Goal: Information Seeking & Learning: Check status

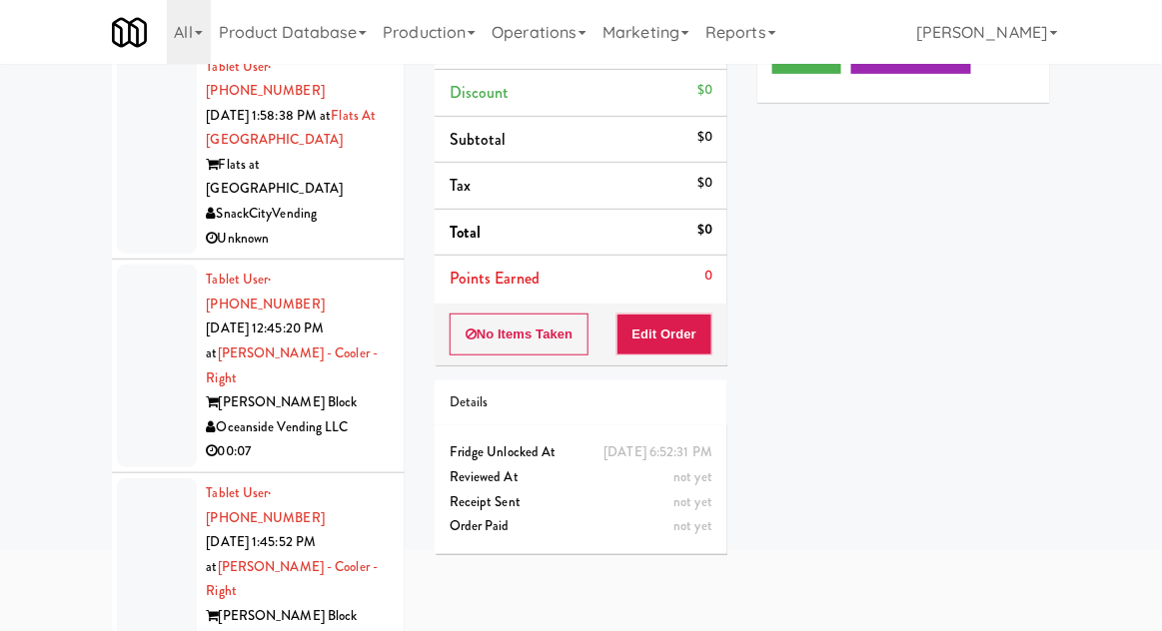
scroll to position [8535, 0]
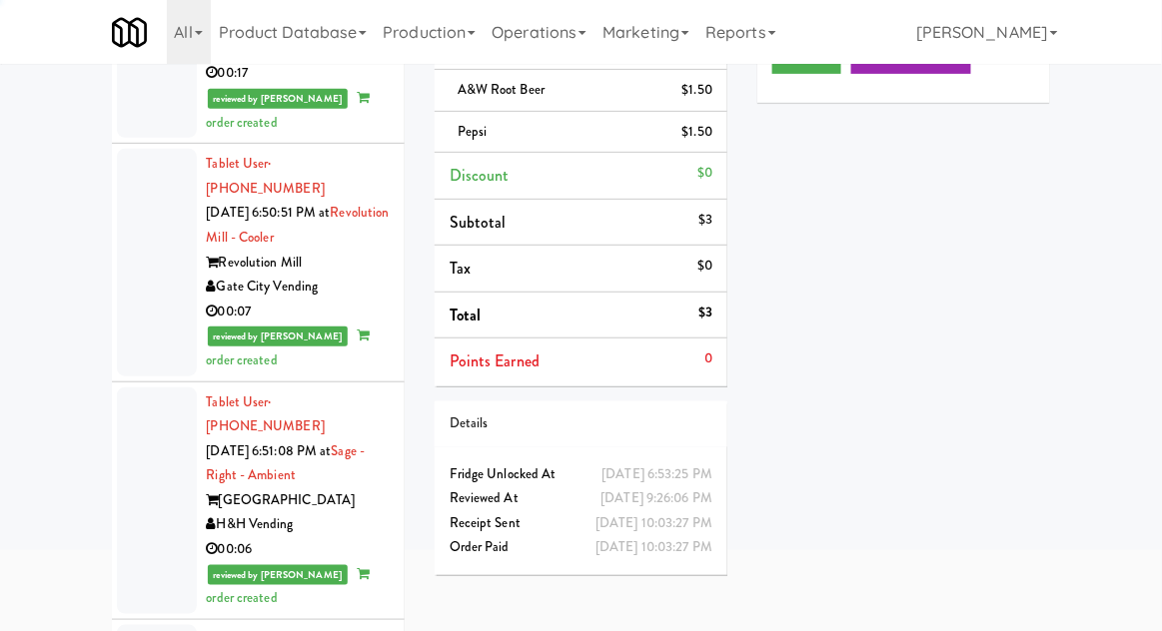
scroll to position [9180, 0]
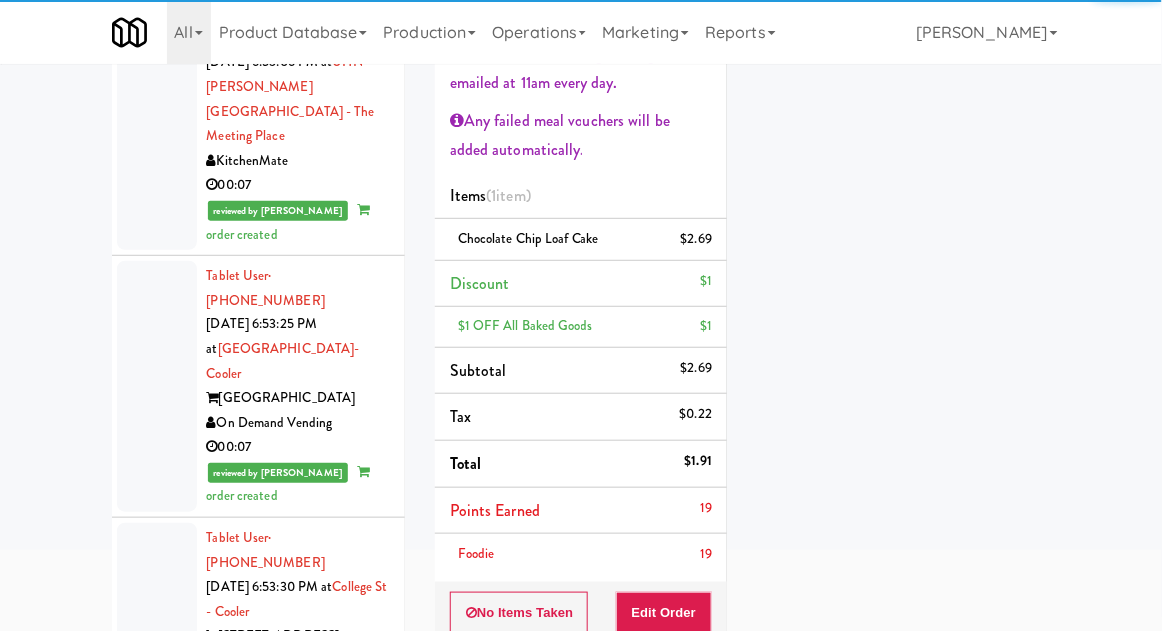
scroll to position [10698, 0]
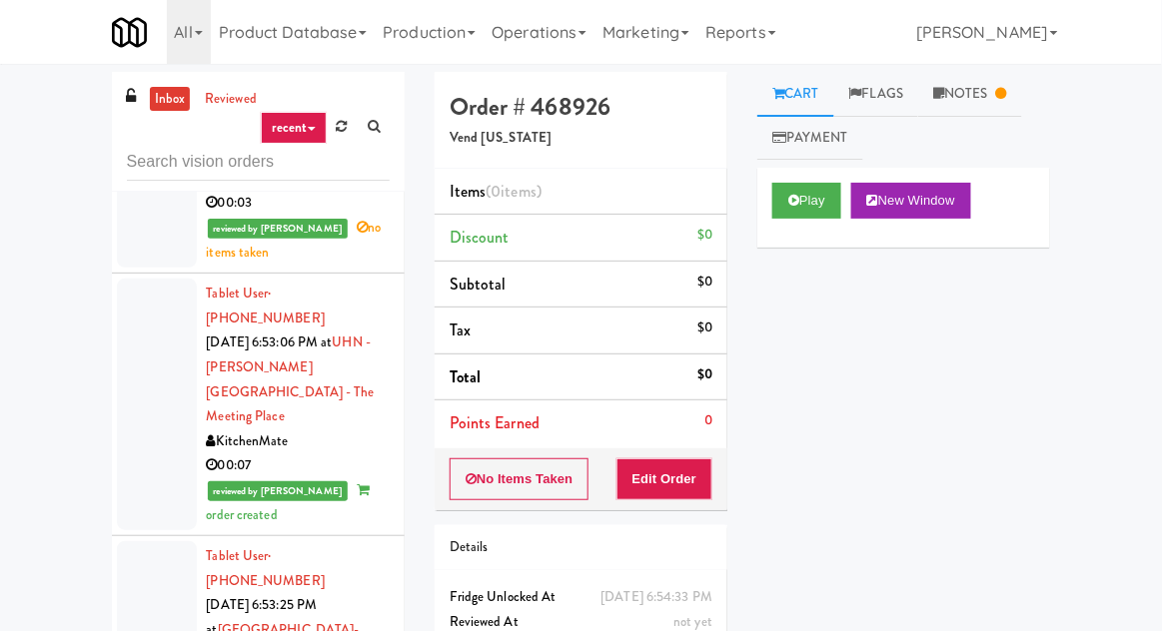
click at [961, 86] on link "Notes" at bounding box center [970, 94] width 104 height 45
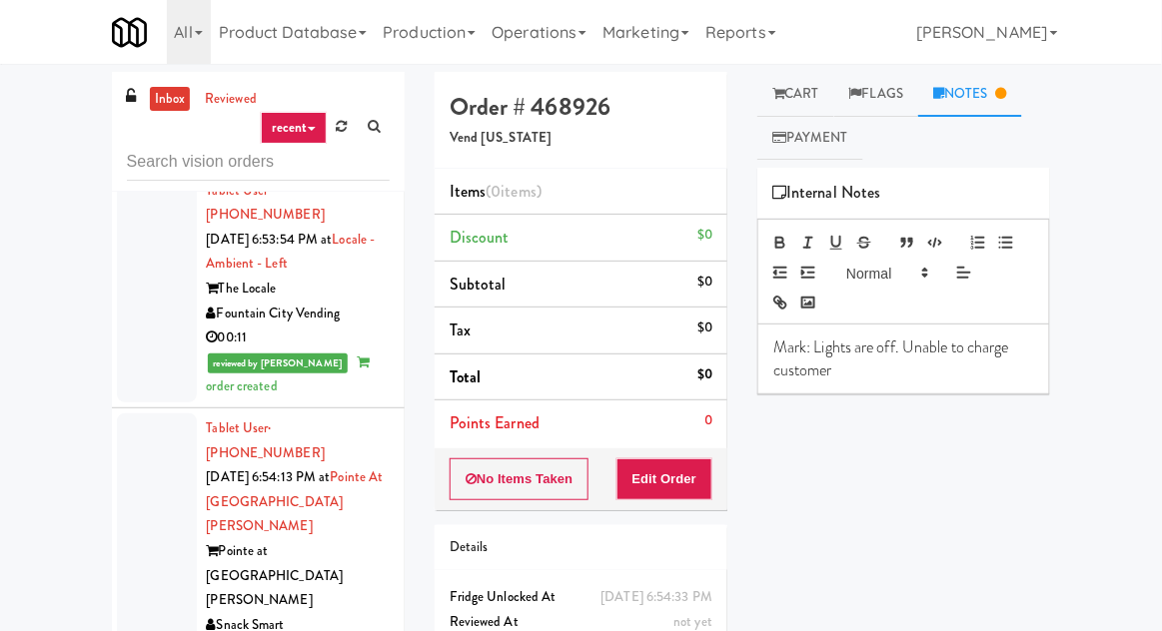
scroll to position [12213, 0]
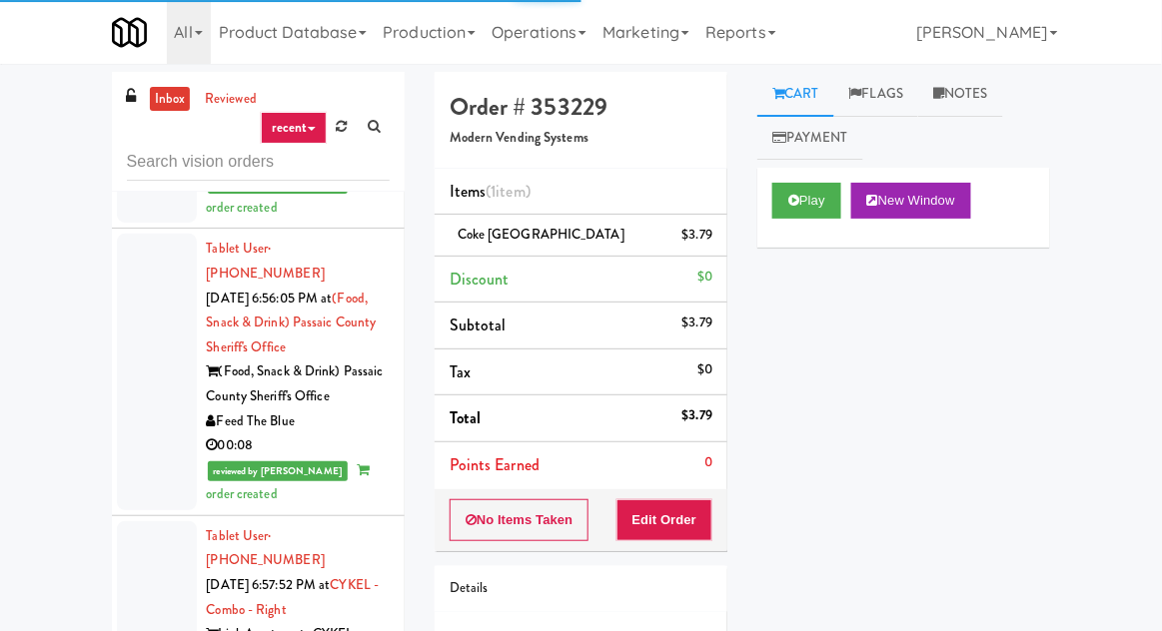
scroll to position [13342, 0]
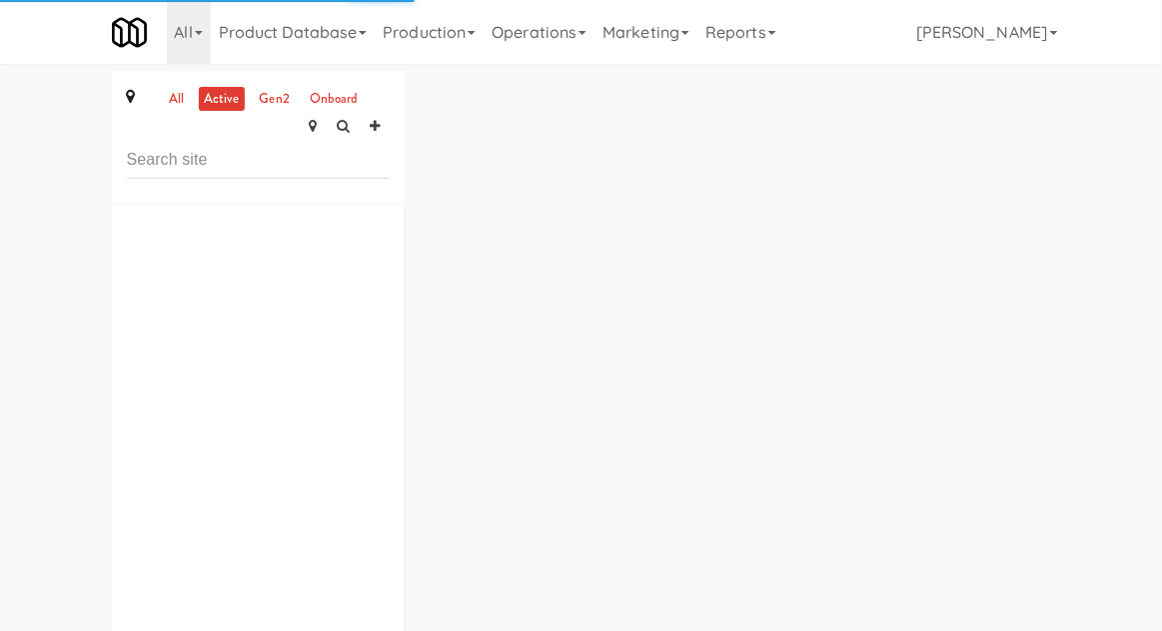
click at [439, 174] on div "all active gen2 onboard ×" at bounding box center [581, 395] width 969 height 647
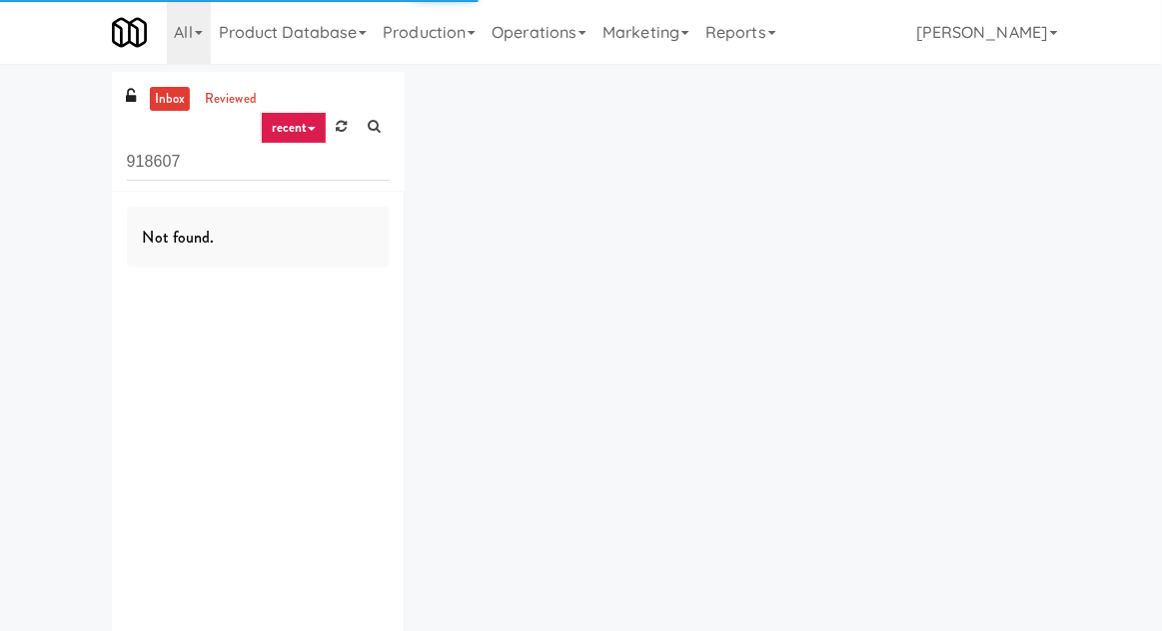
click at [342, 132] on icon at bounding box center [342, 126] width 11 height 13
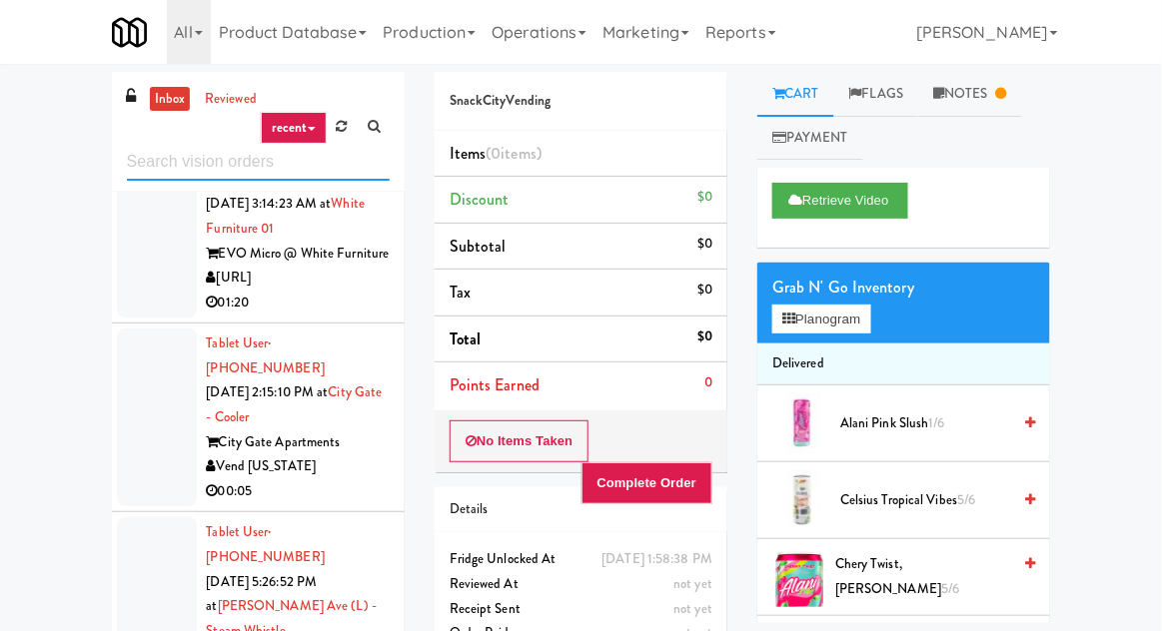
scroll to position [1673, 0]
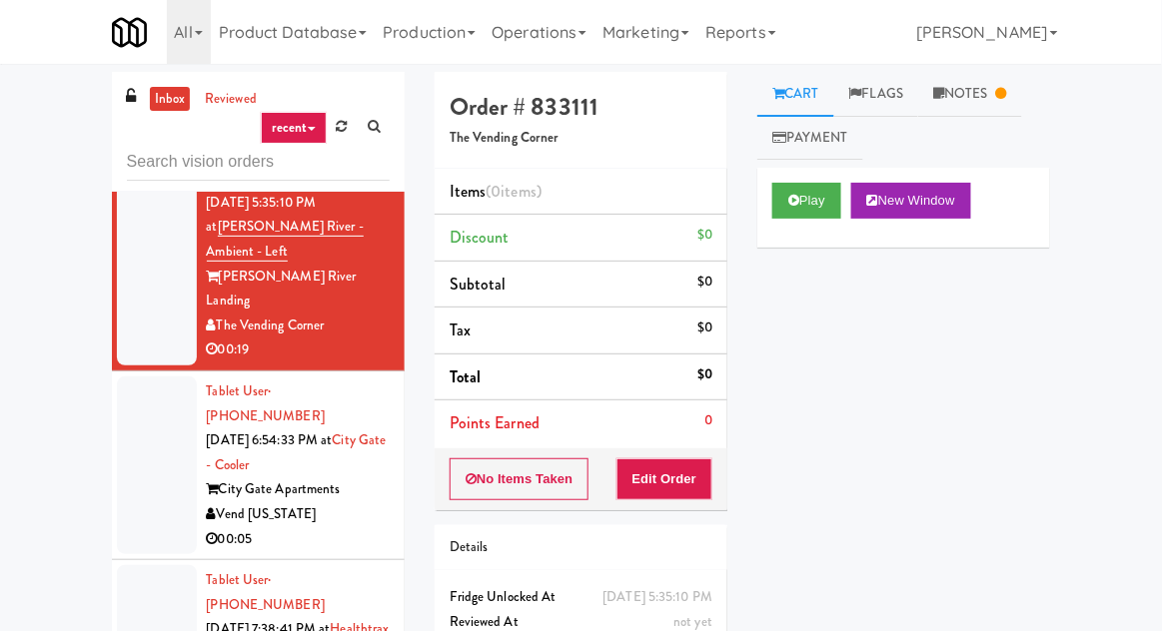
scroll to position [2240, 0]
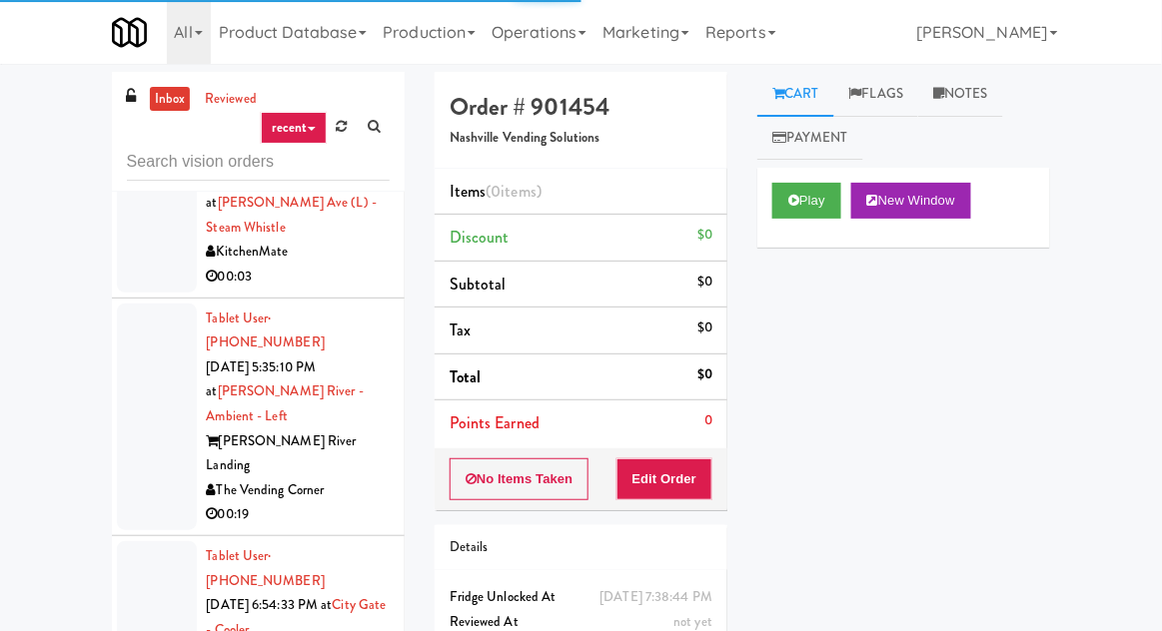
scroll to position [2059, 0]
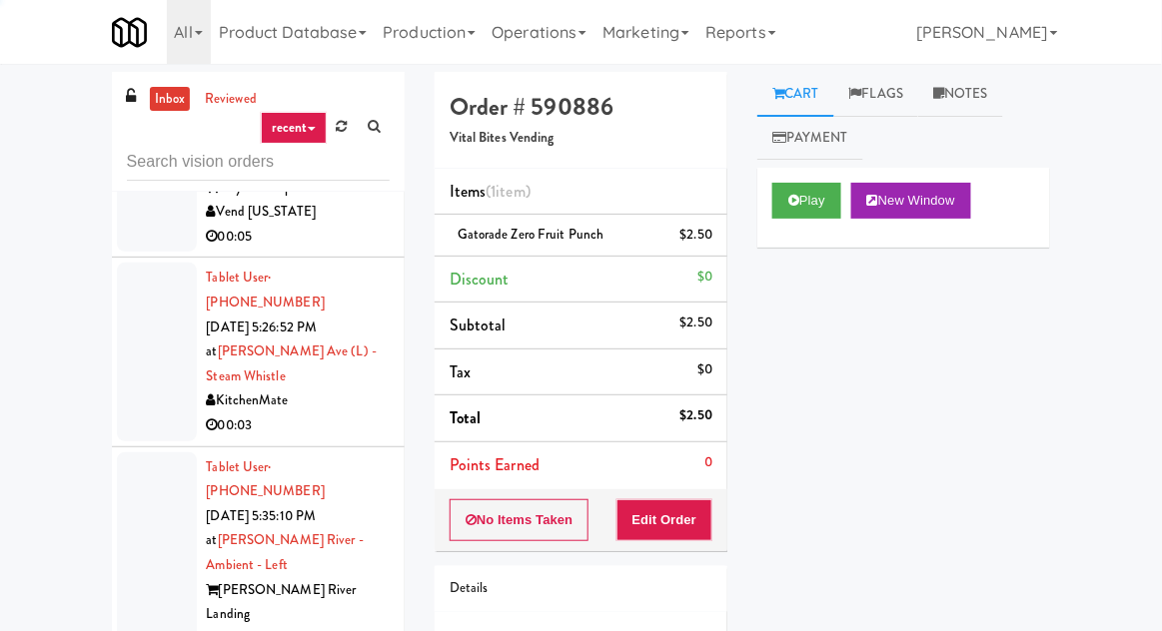
scroll to position [1911, 0]
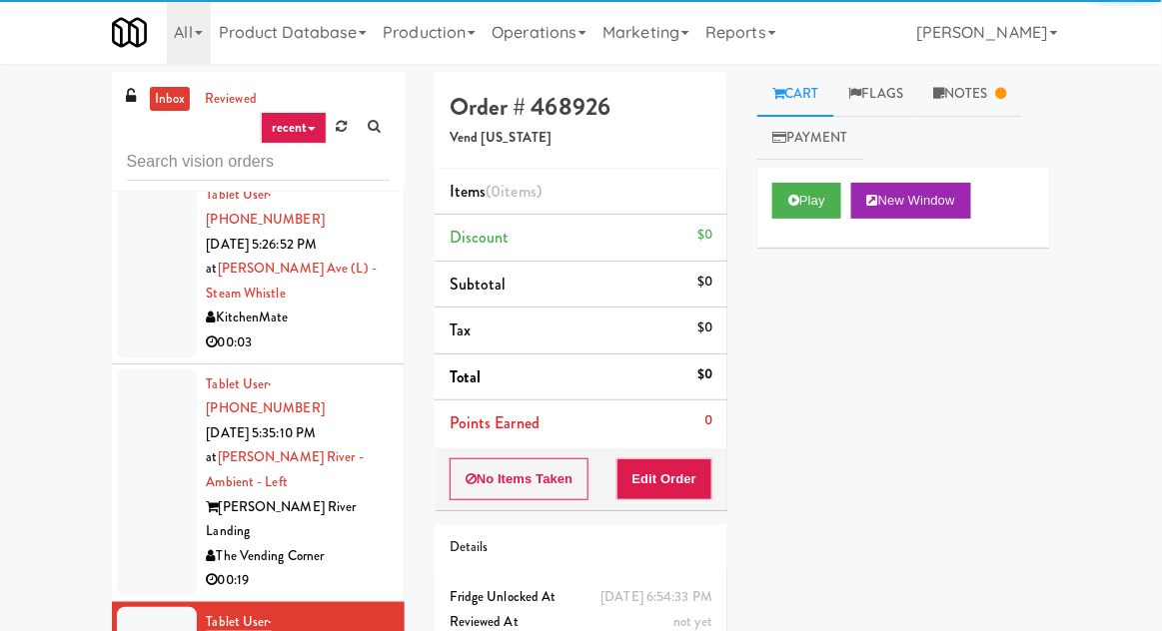
scroll to position [2105, 0]
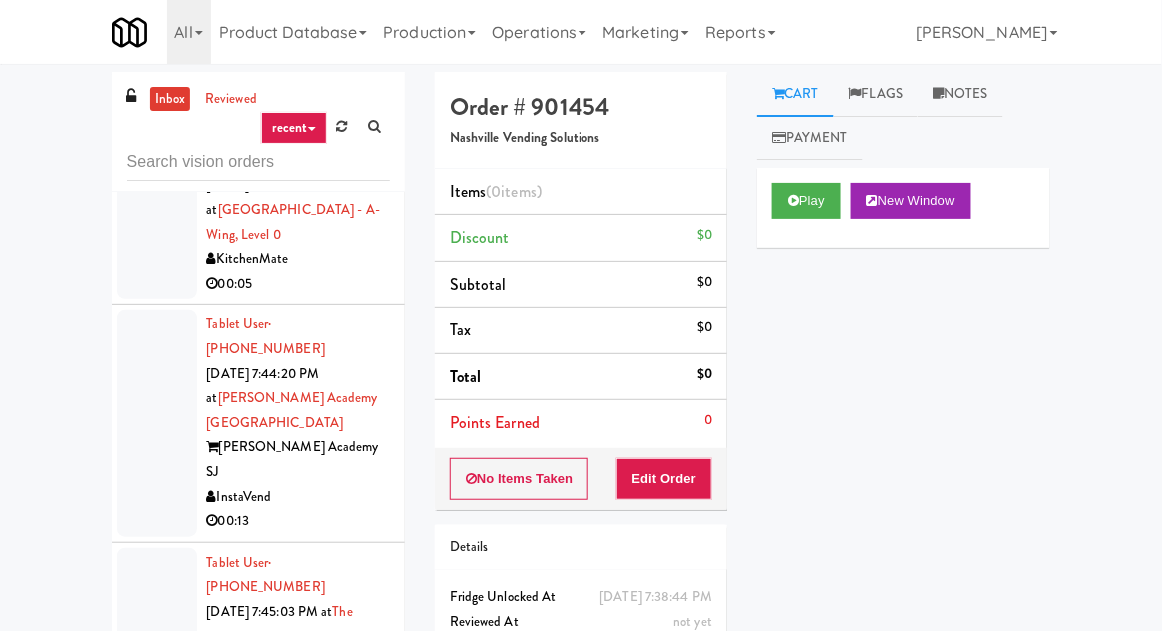
scroll to position [3874, 0]
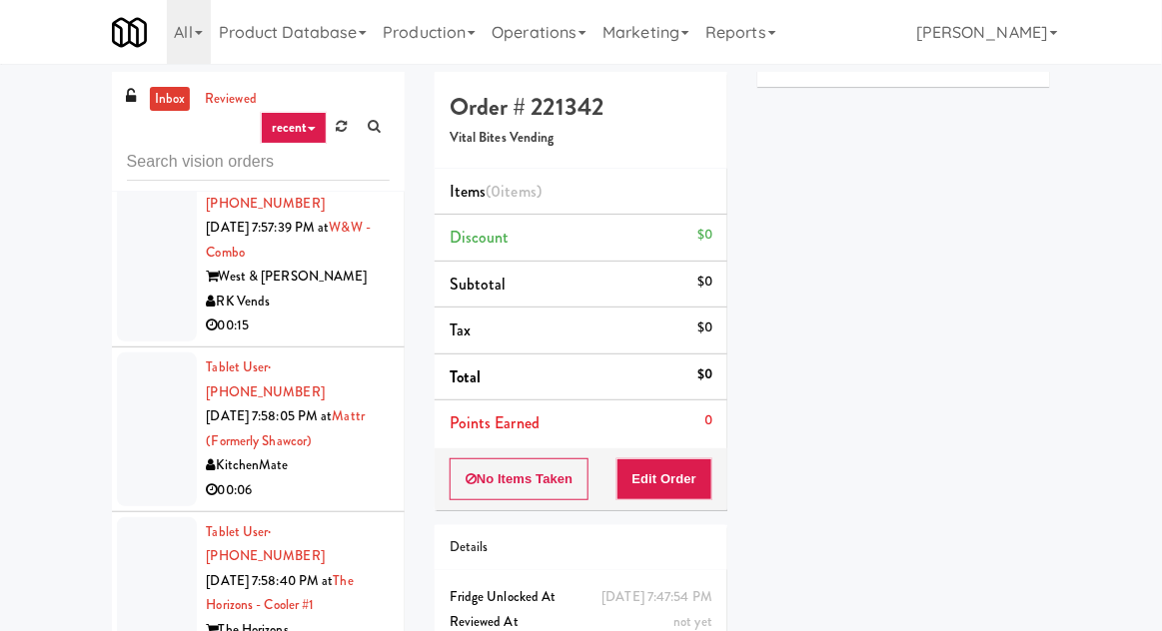
scroll to position [6020, 0]
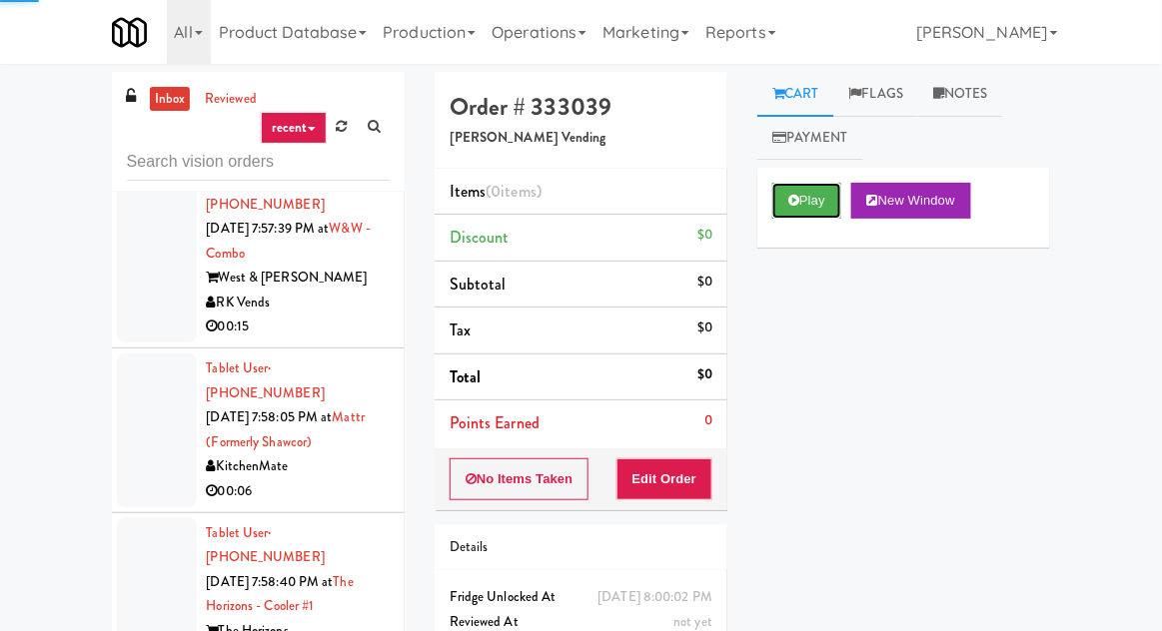
click at [801, 198] on button "Play" at bounding box center [806, 201] width 69 height 36
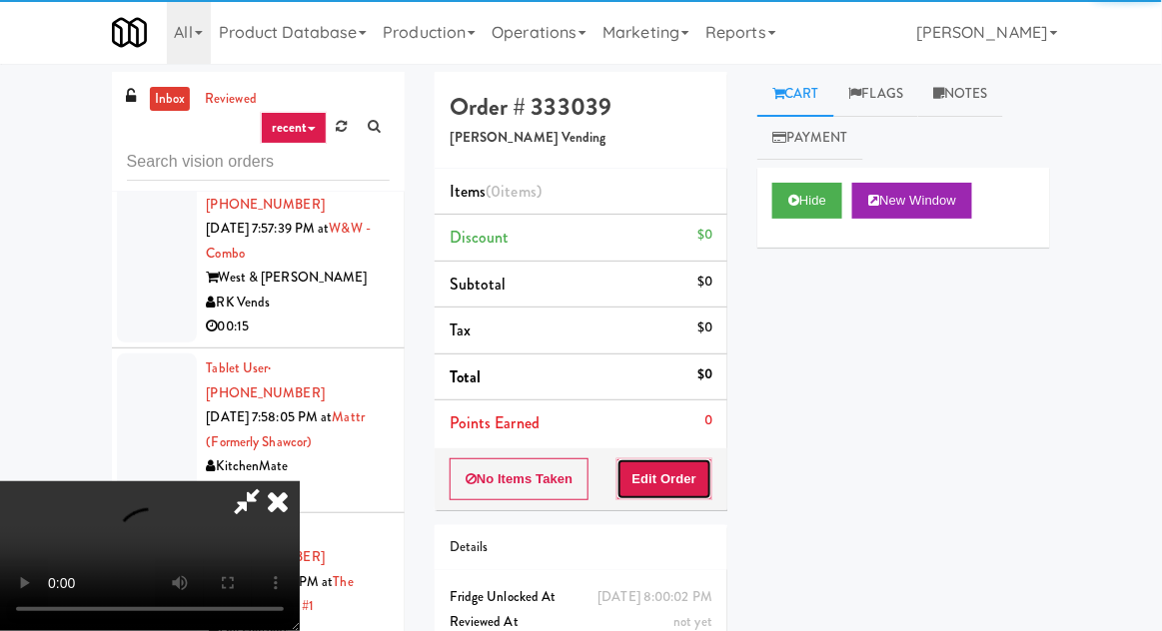
click at [697, 467] on button "Edit Order" at bounding box center [664, 480] width 97 height 42
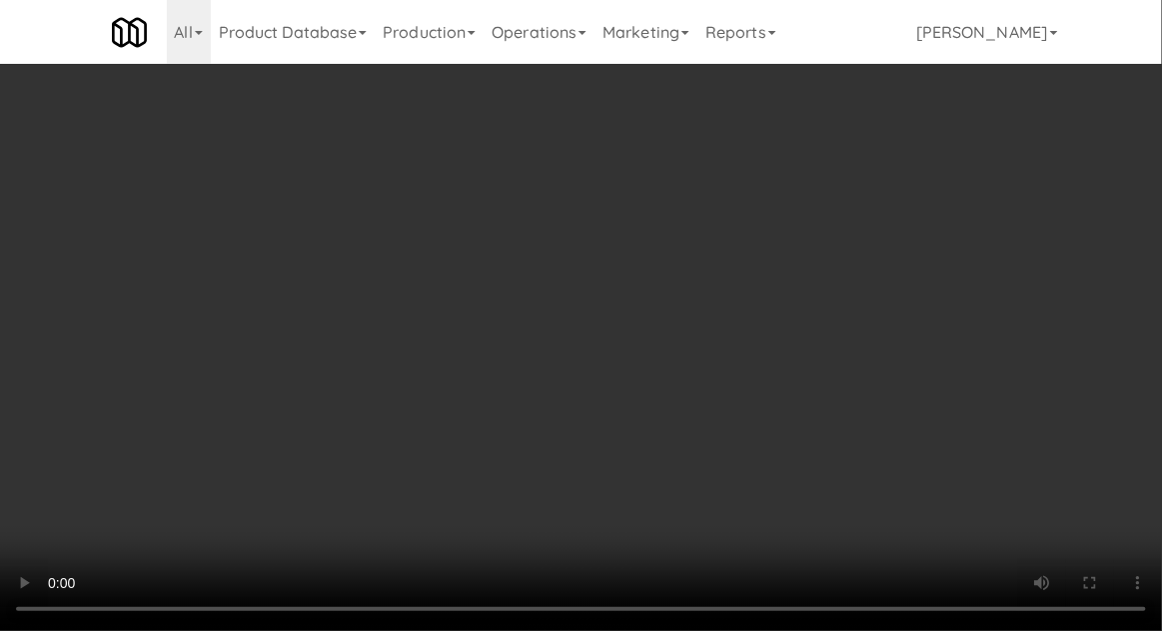
scroll to position [307, 0]
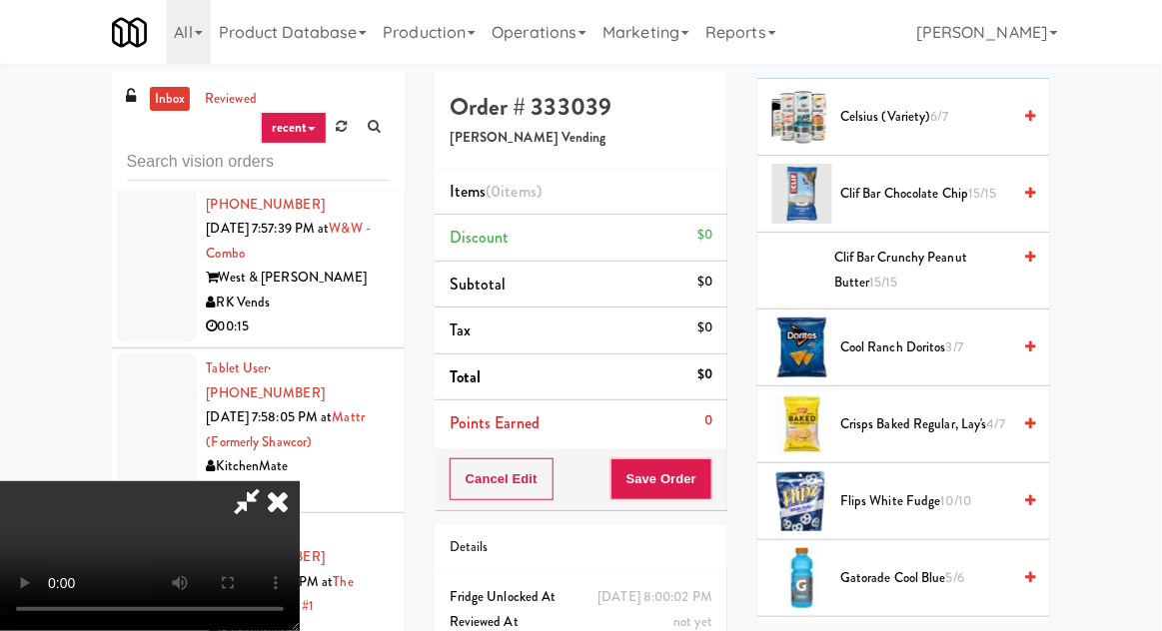
click at [870, 346] on span "Cool Ranch Doritos 3/7" at bounding box center [925, 348] width 170 height 25
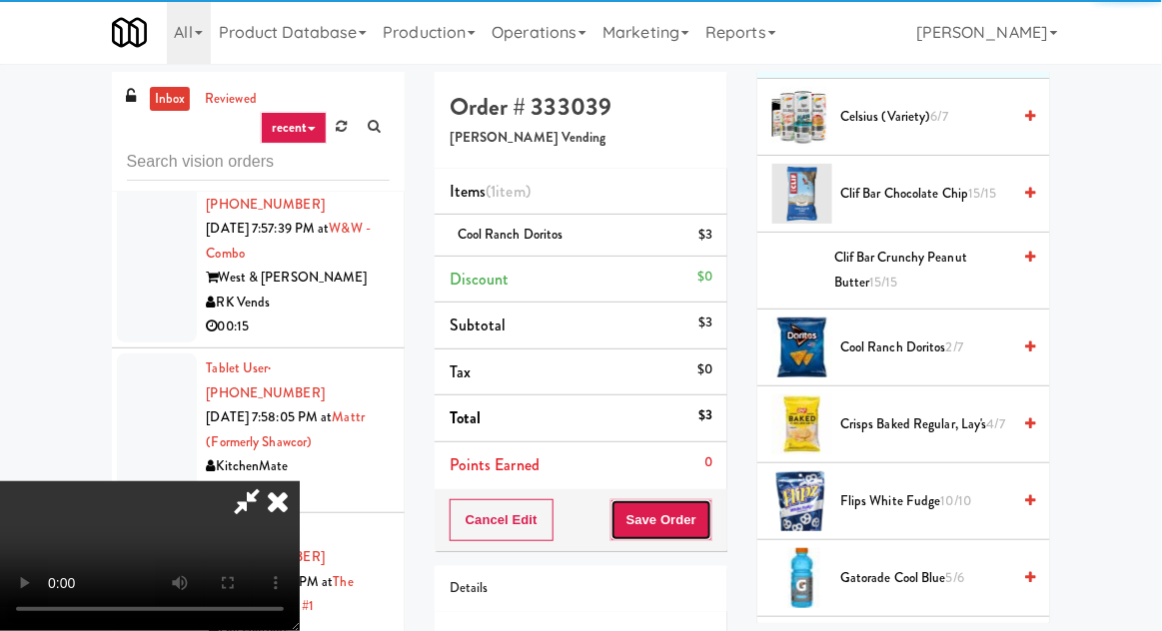
click at [710, 521] on button "Save Order" at bounding box center [661, 520] width 102 height 42
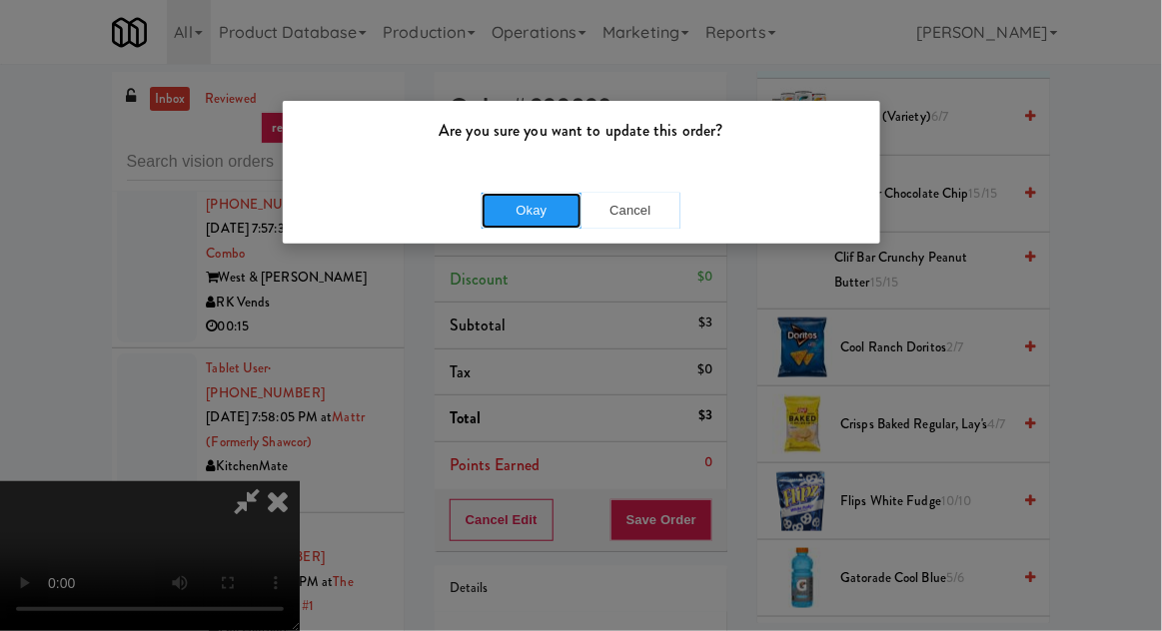
click at [521, 216] on button "Okay" at bounding box center [532, 211] width 100 height 36
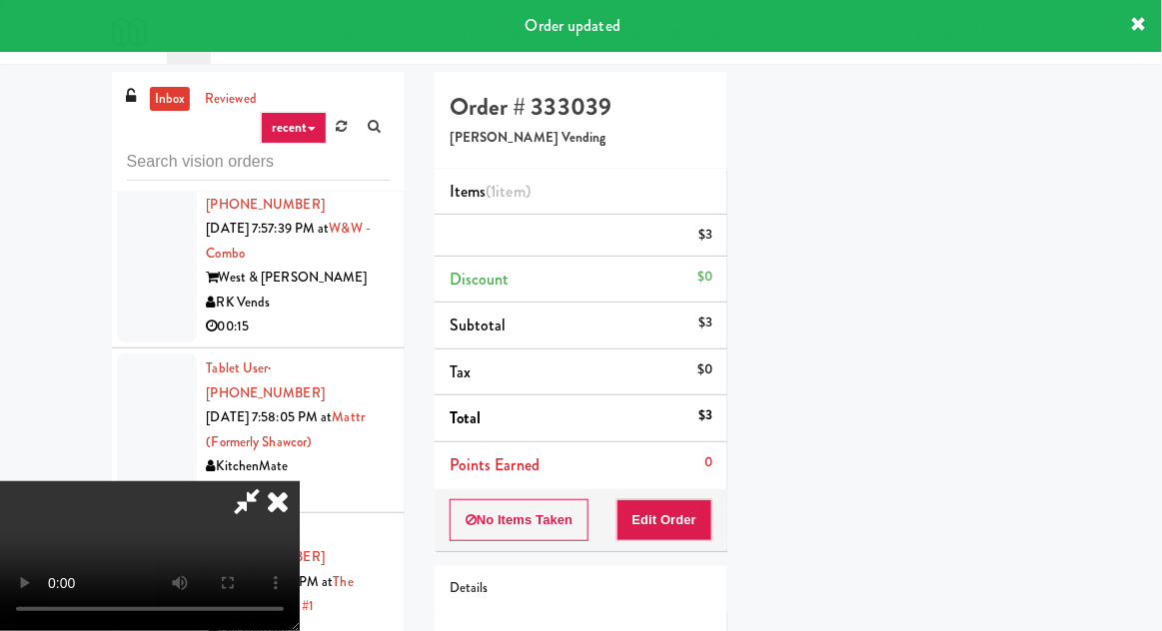
scroll to position [197, 0]
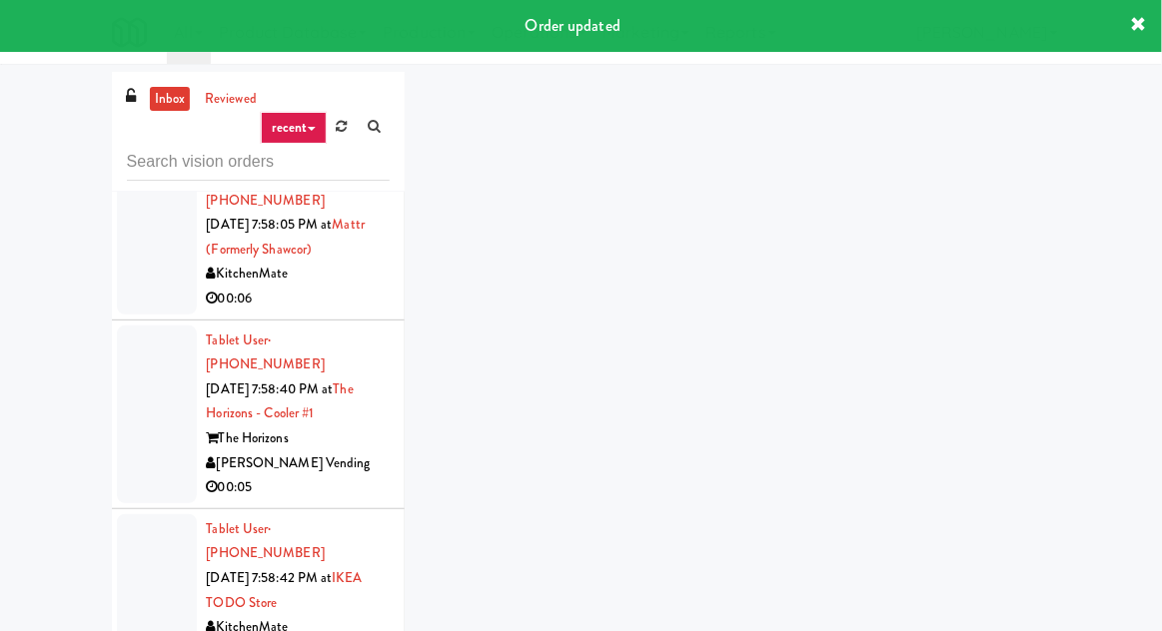
scroll to position [6218, 0]
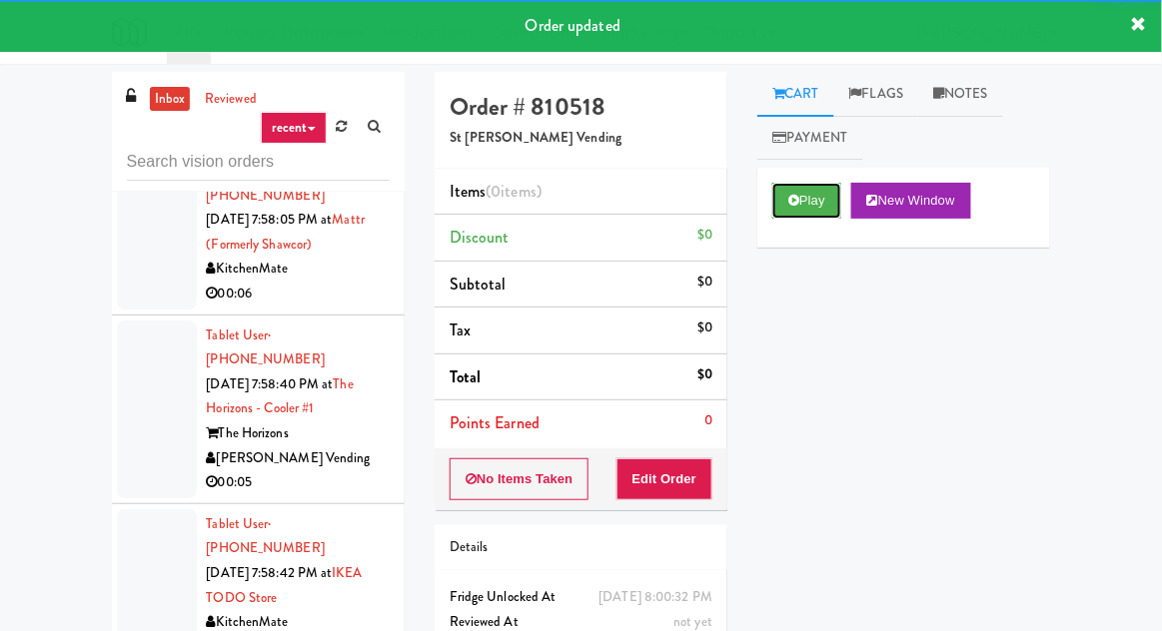
click at [801, 208] on button "Play" at bounding box center [806, 201] width 69 height 36
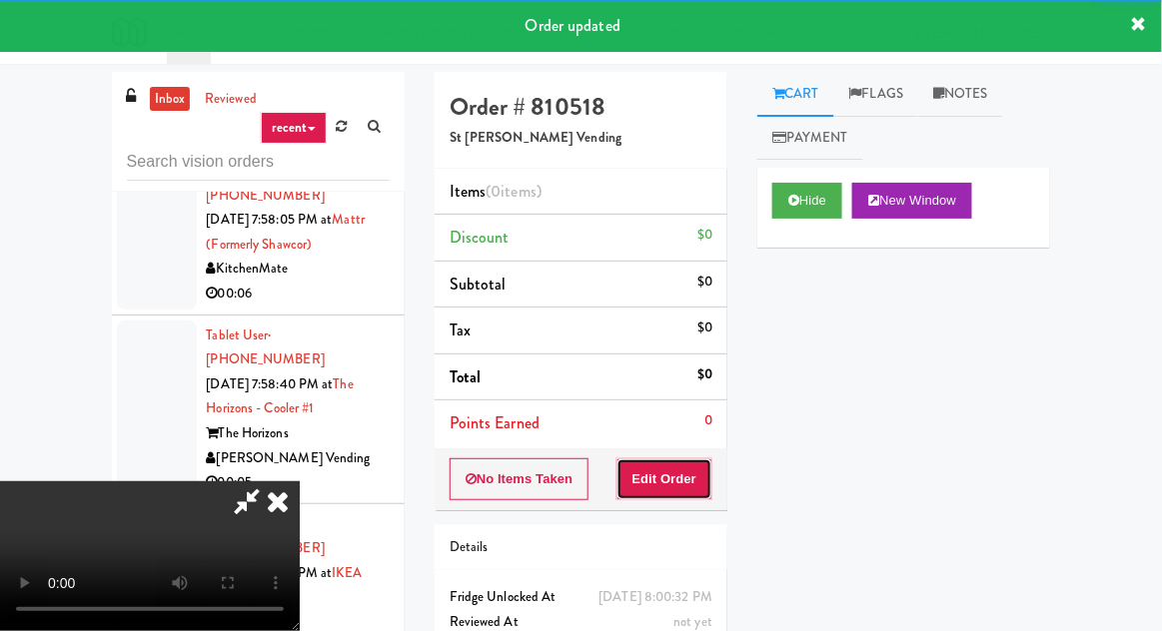
click at [696, 491] on button "Edit Order" at bounding box center [664, 480] width 97 height 42
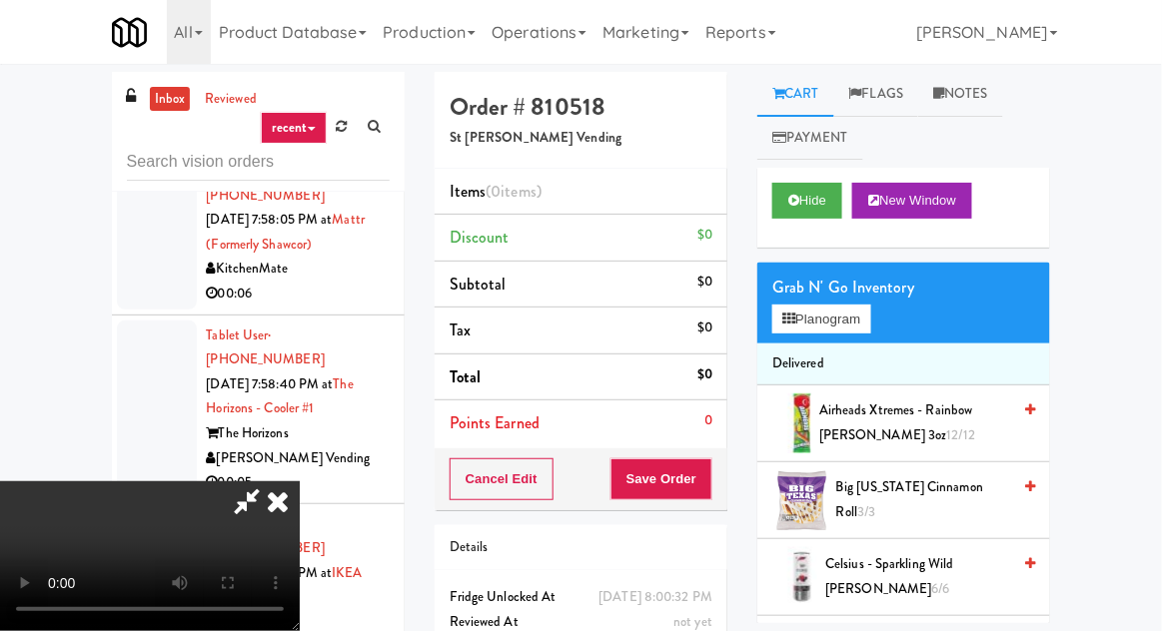
click at [300, 482] on icon at bounding box center [278, 502] width 44 height 40
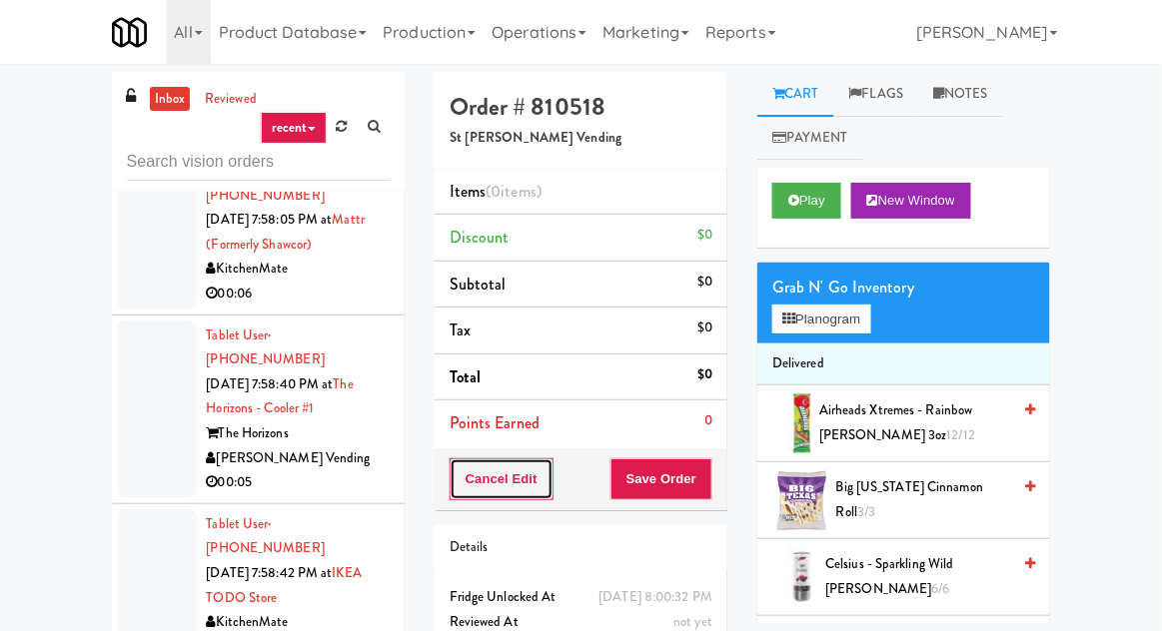
click at [508, 494] on button "Cancel Edit" at bounding box center [502, 480] width 104 height 42
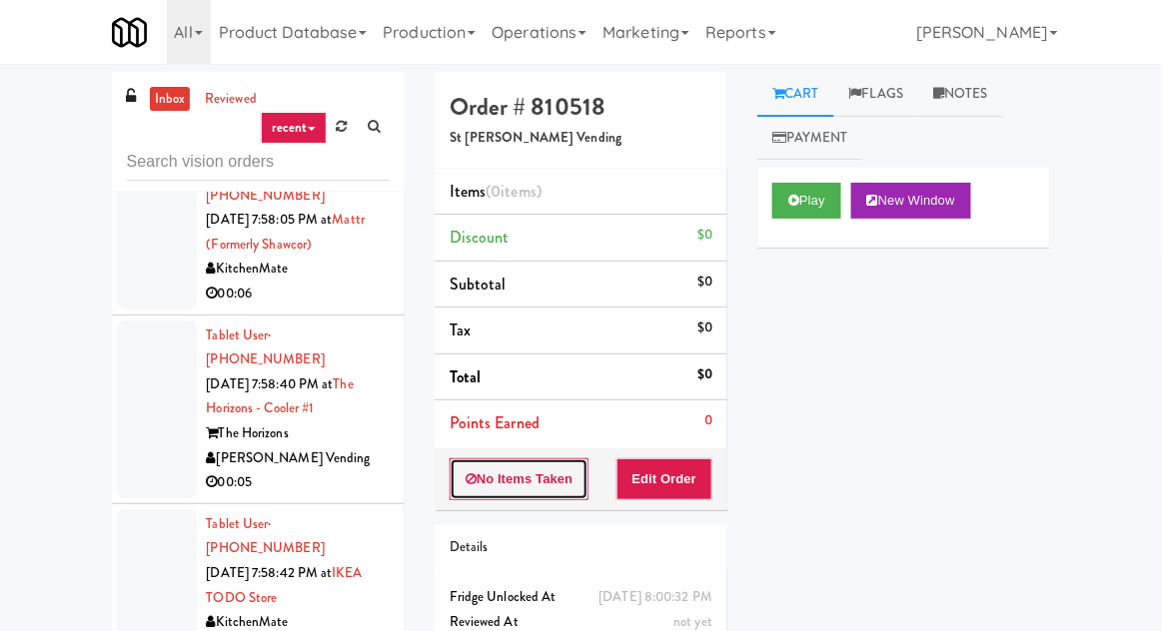
click at [517, 493] on button "No Items Taken" at bounding box center [520, 480] width 140 height 42
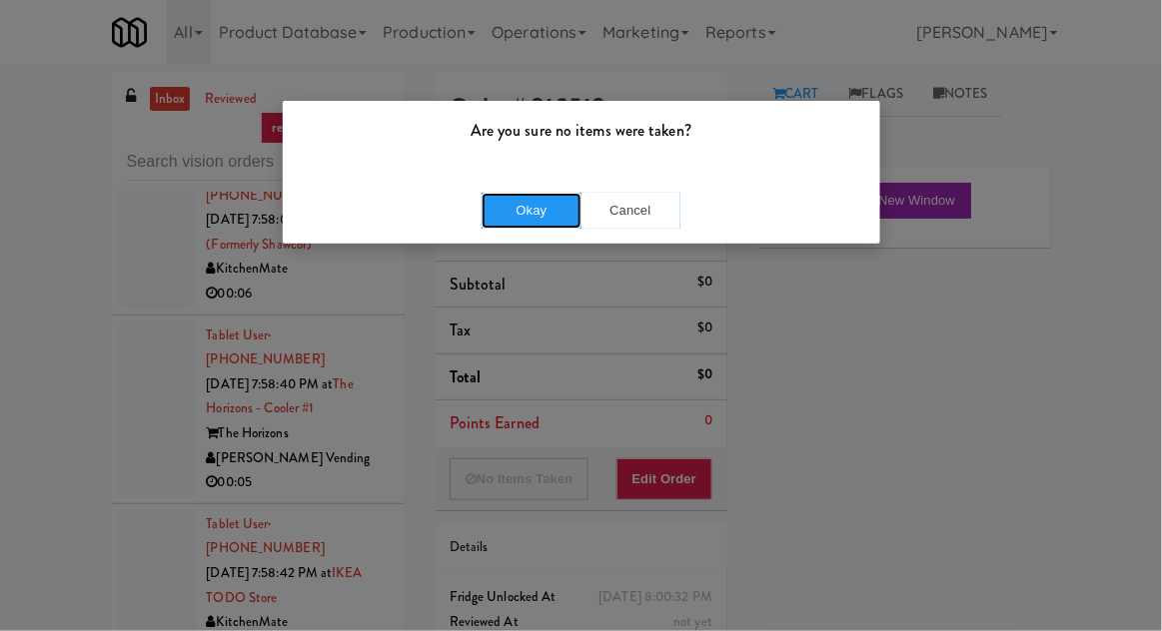
click at [527, 225] on button "Okay" at bounding box center [532, 211] width 100 height 36
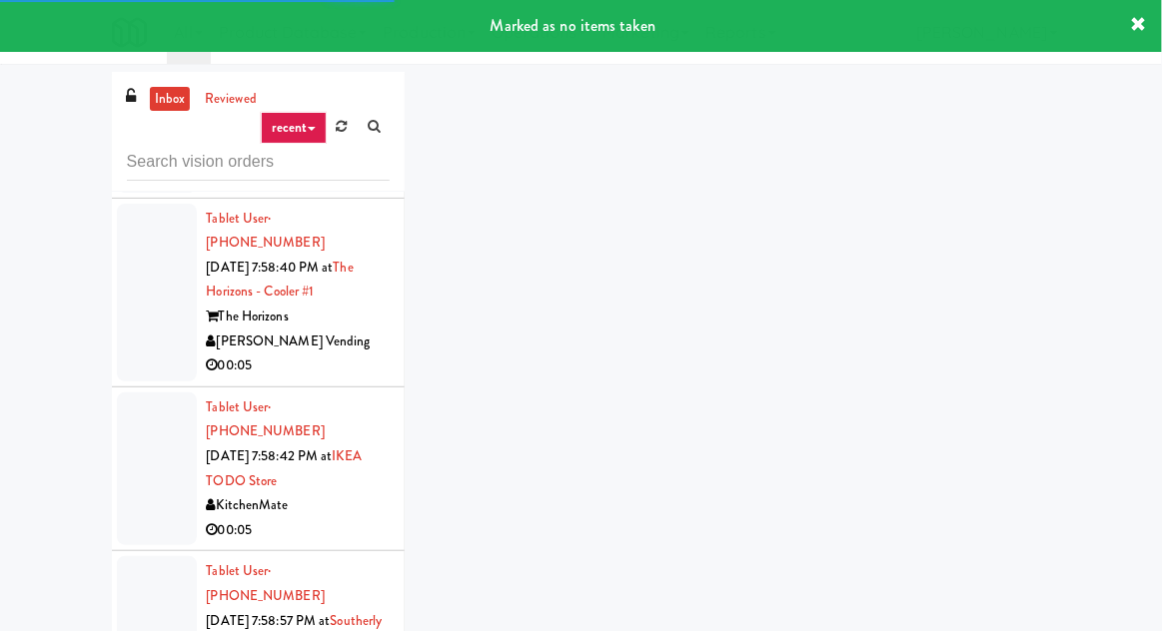
scroll to position [6366, 0]
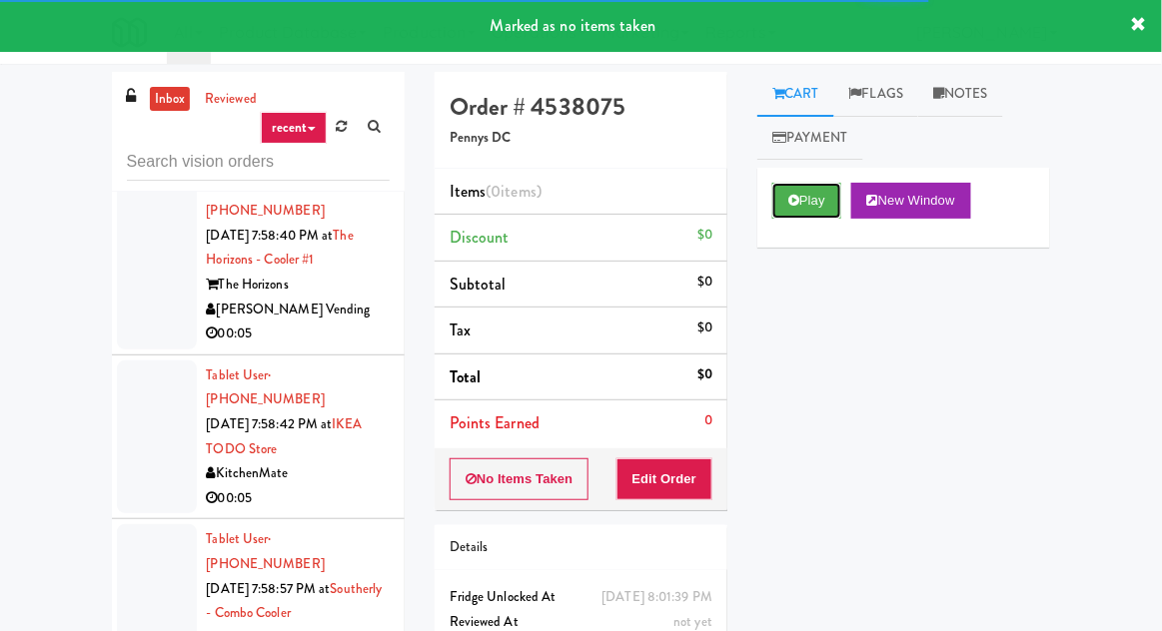
click at [796, 214] on button "Play" at bounding box center [806, 201] width 69 height 36
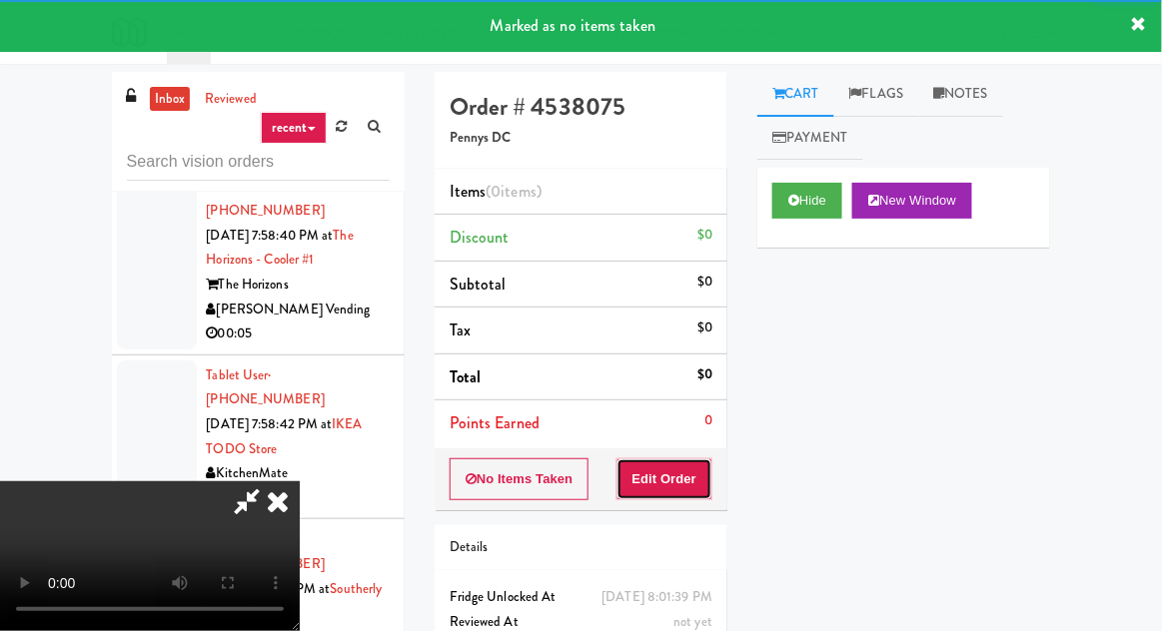
click at [707, 460] on button "Edit Order" at bounding box center [664, 480] width 97 height 42
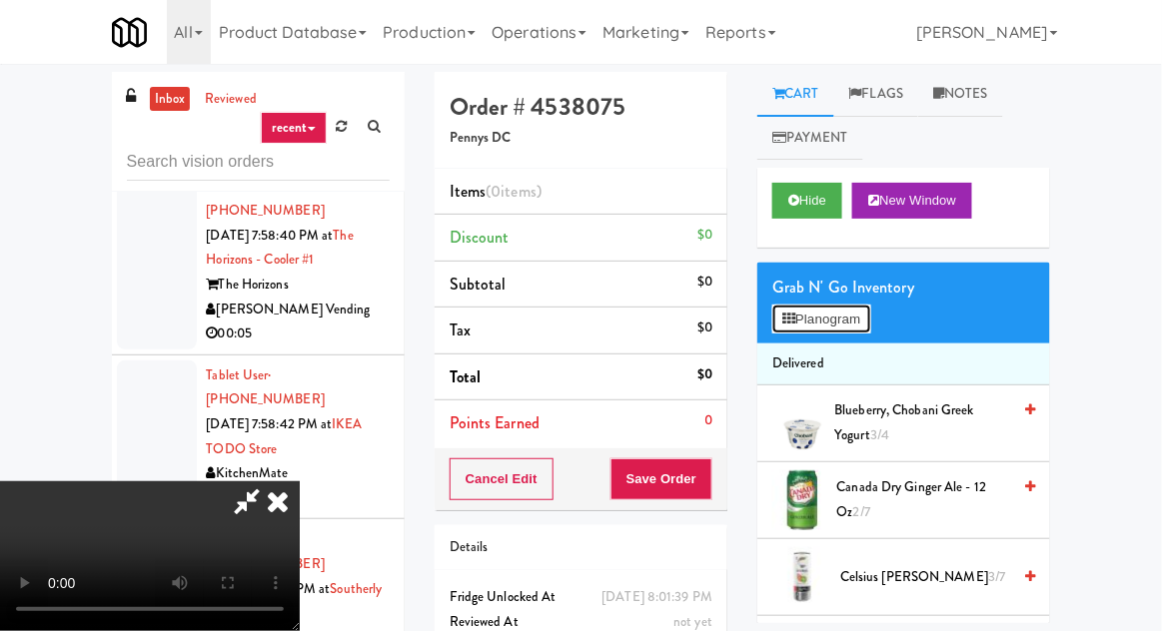
click at [803, 333] on button "Planogram" at bounding box center [821, 320] width 98 height 30
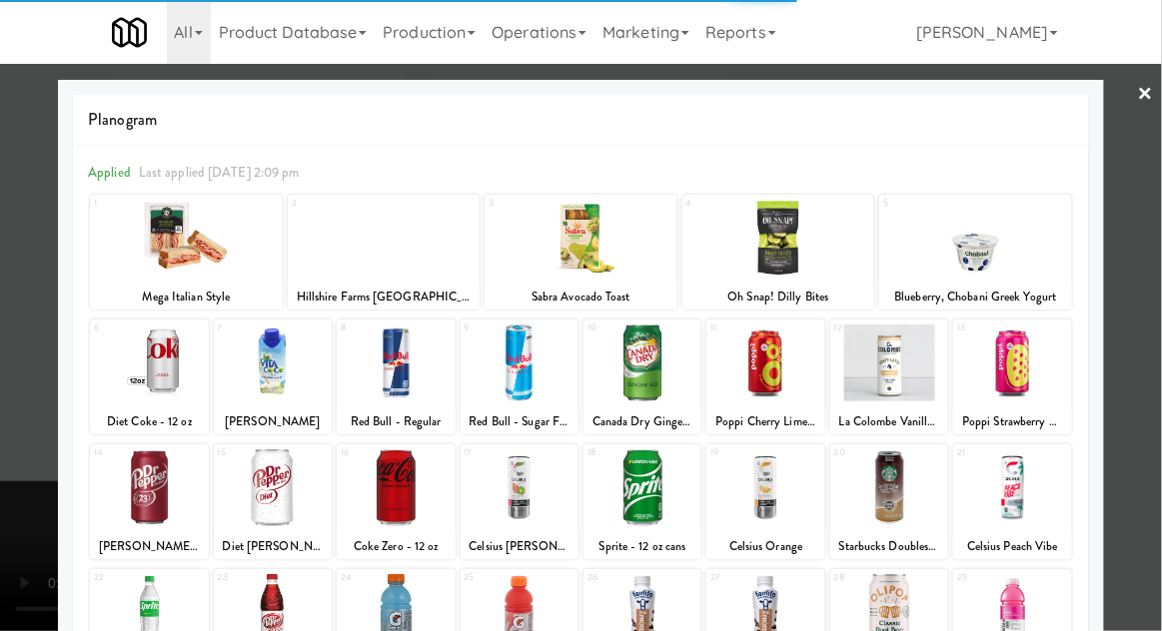
click at [315, 487] on div at bounding box center [273, 488] width 118 height 77
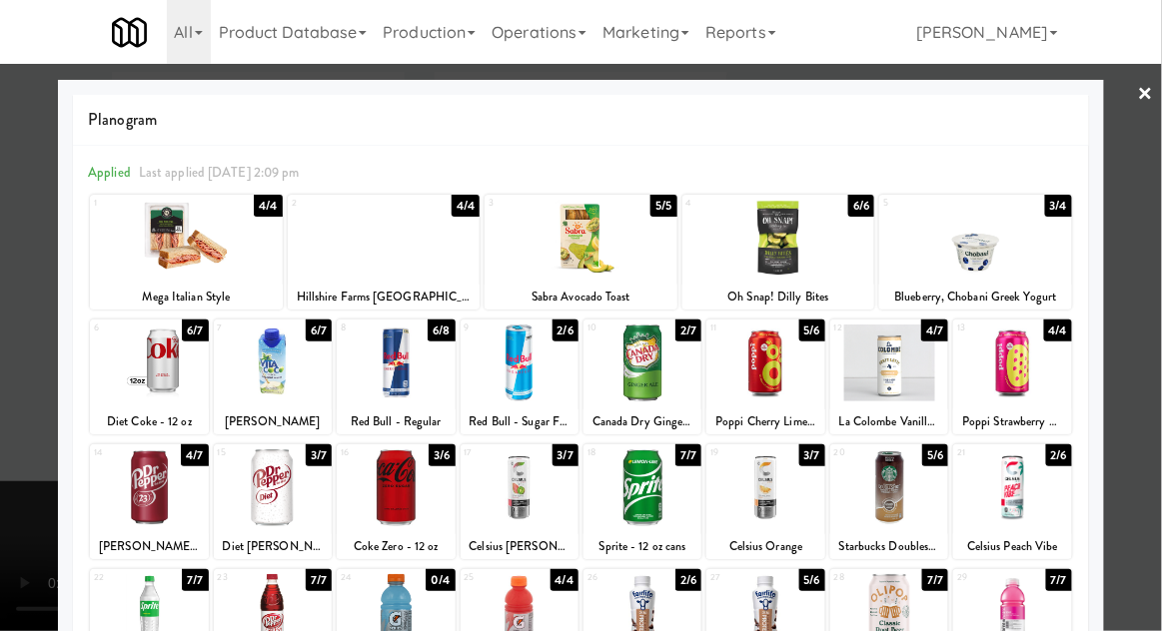
click at [1153, 288] on div at bounding box center [581, 315] width 1162 height 631
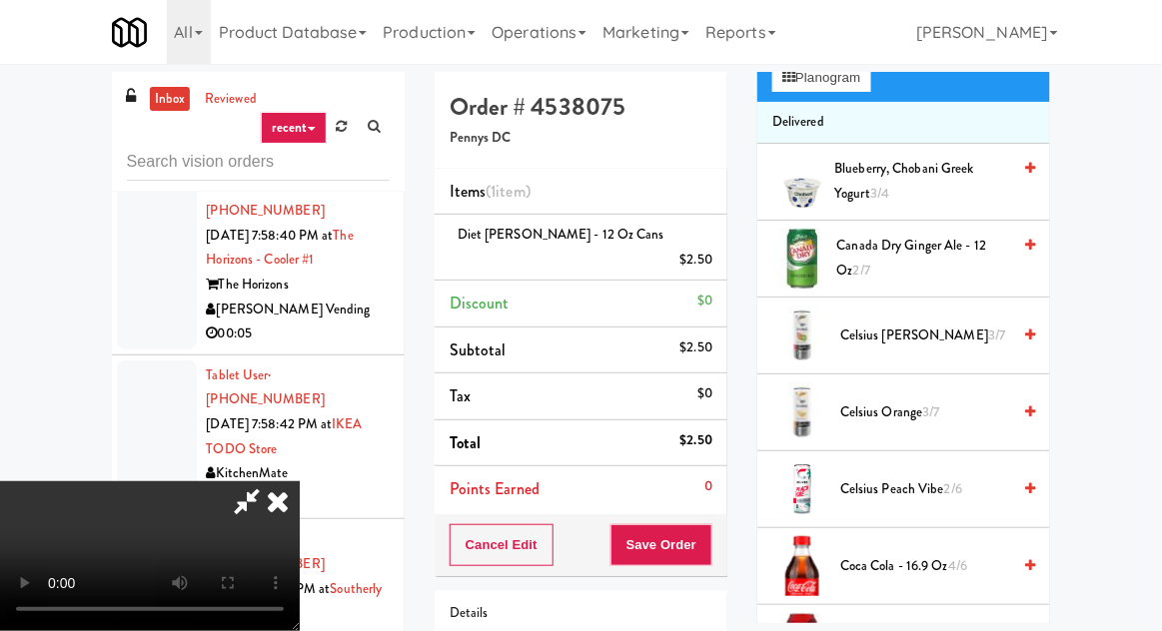
scroll to position [243, 0]
click at [885, 267] on span "Canada Dry Ginger Ale - 12 oz 2/7" at bounding box center [924, 257] width 174 height 49
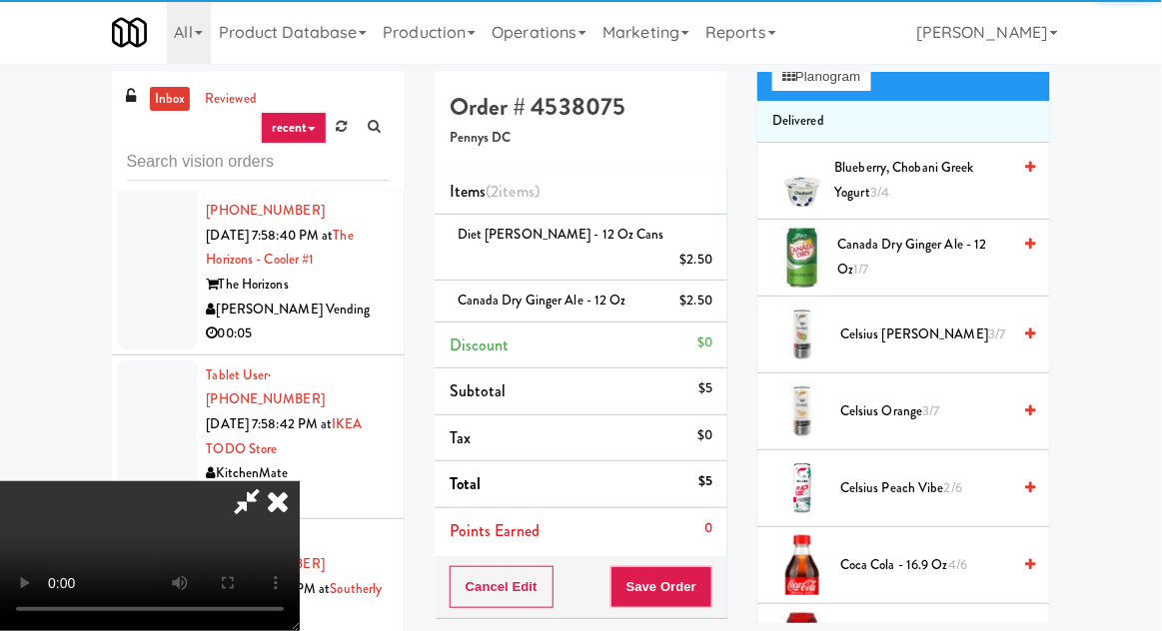
click at [741, 556] on div "Order # 4538075 Pennys DC Items (2 items ) Diet [PERSON_NAME] - 12 oz Cans $2.5…" at bounding box center [581, 447] width 323 height 750
click at [706, 566] on button "Save Order" at bounding box center [661, 587] width 102 height 42
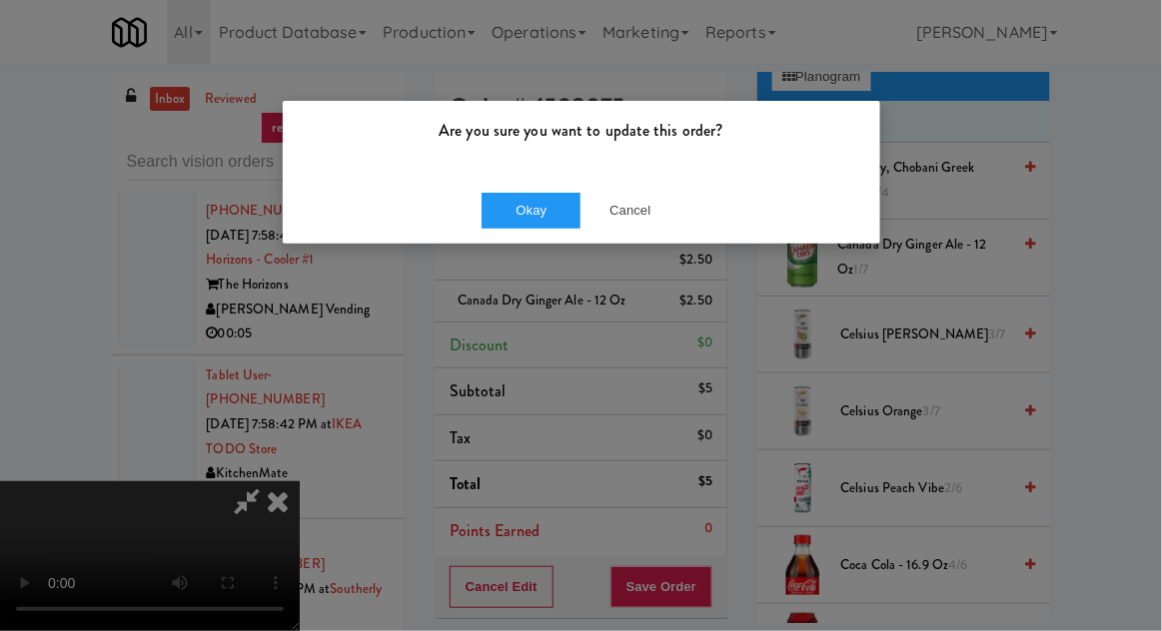
click at [531, 240] on div "Okay Cancel" at bounding box center [581, 210] width 597 height 67
click at [531, 212] on button "Okay" at bounding box center [532, 211] width 100 height 36
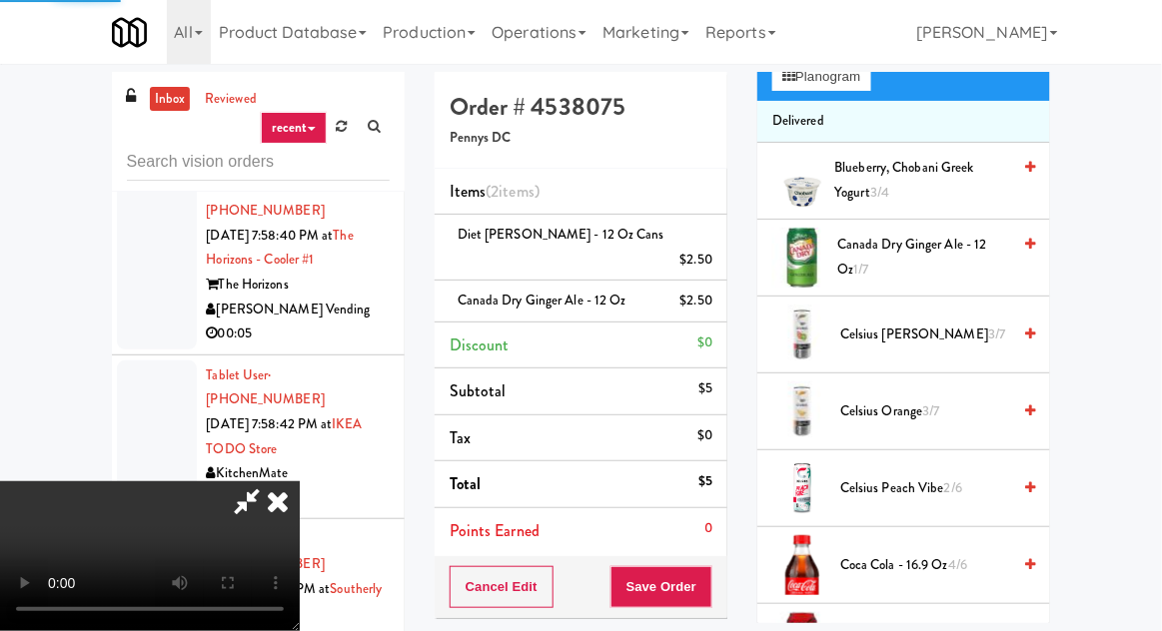
scroll to position [197, 0]
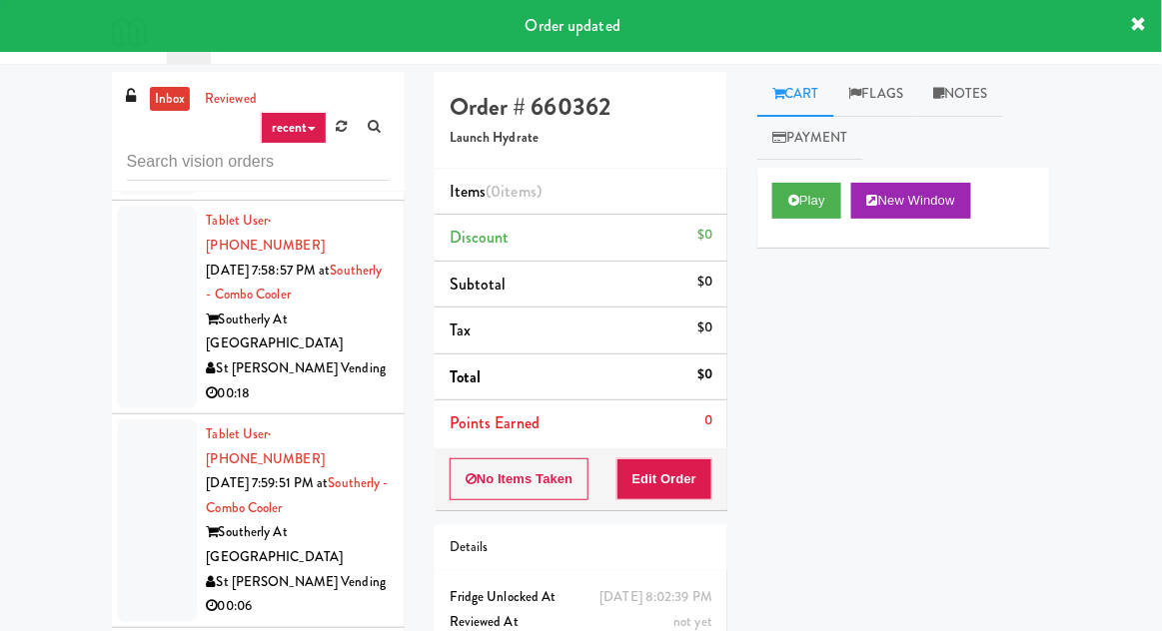
scroll to position [6694, 0]
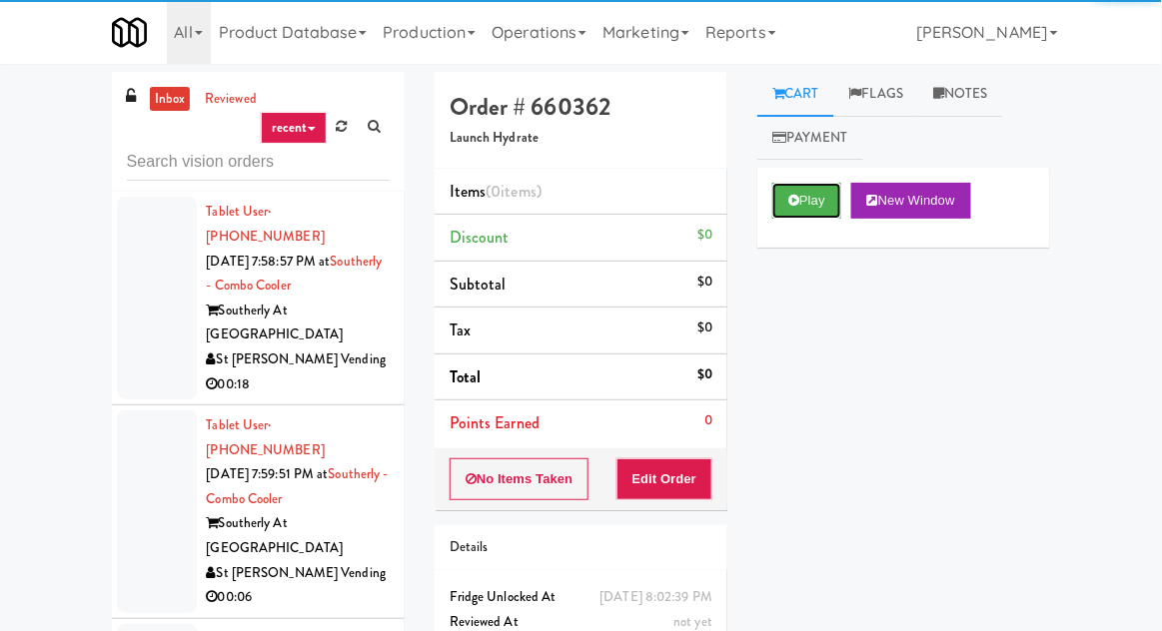
click at [803, 218] on button "Play" at bounding box center [806, 201] width 69 height 36
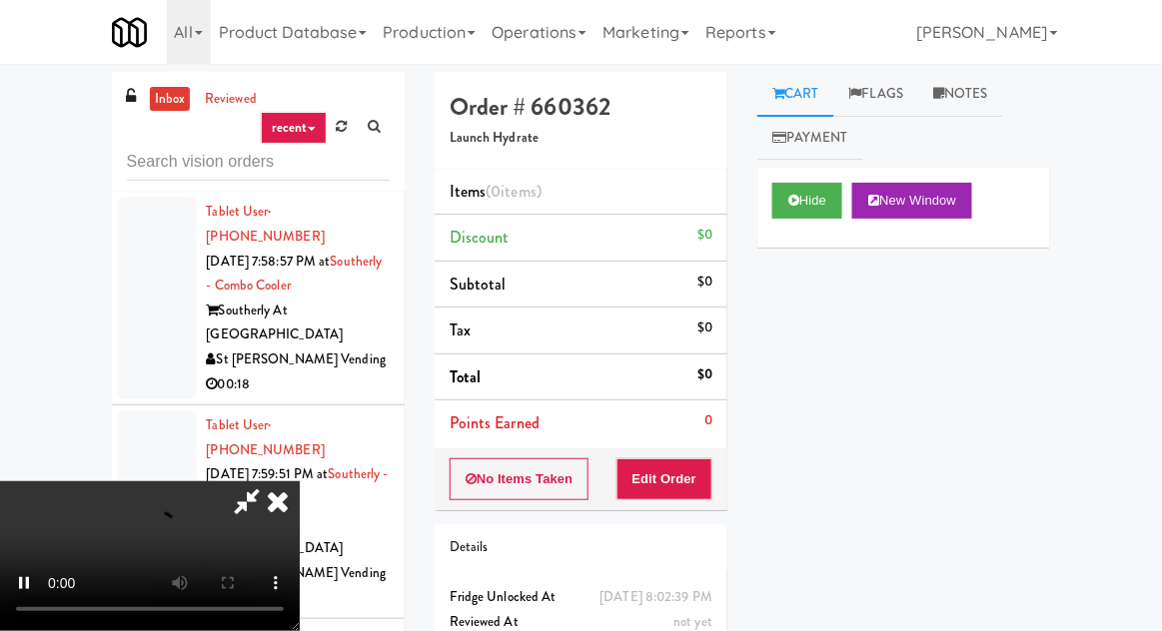
click at [671, 511] on div "Order # 660362 Launch Hydrate Items (0 items ) Discount $0 Subtotal $0 Tax $0 T…" at bounding box center [581, 393] width 323 height 642
click at [682, 484] on button "Edit Order" at bounding box center [664, 480] width 97 height 42
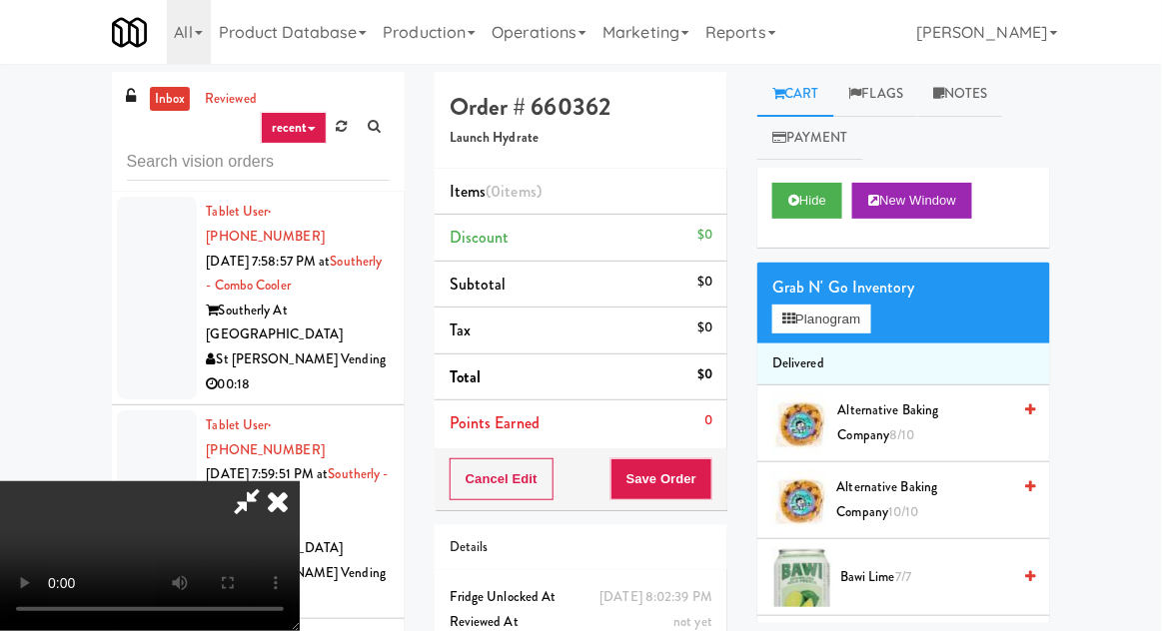
scroll to position [73, 0]
click at [803, 205] on button "Hide" at bounding box center [807, 201] width 70 height 36
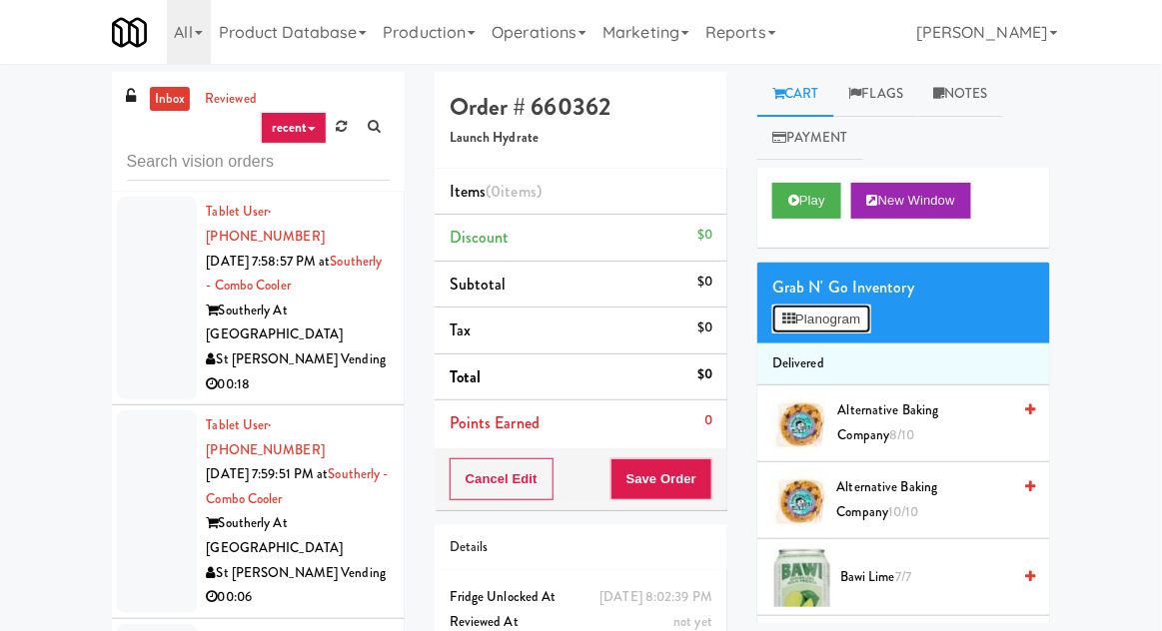
click at [826, 332] on button "Planogram" at bounding box center [821, 320] width 98 height 30
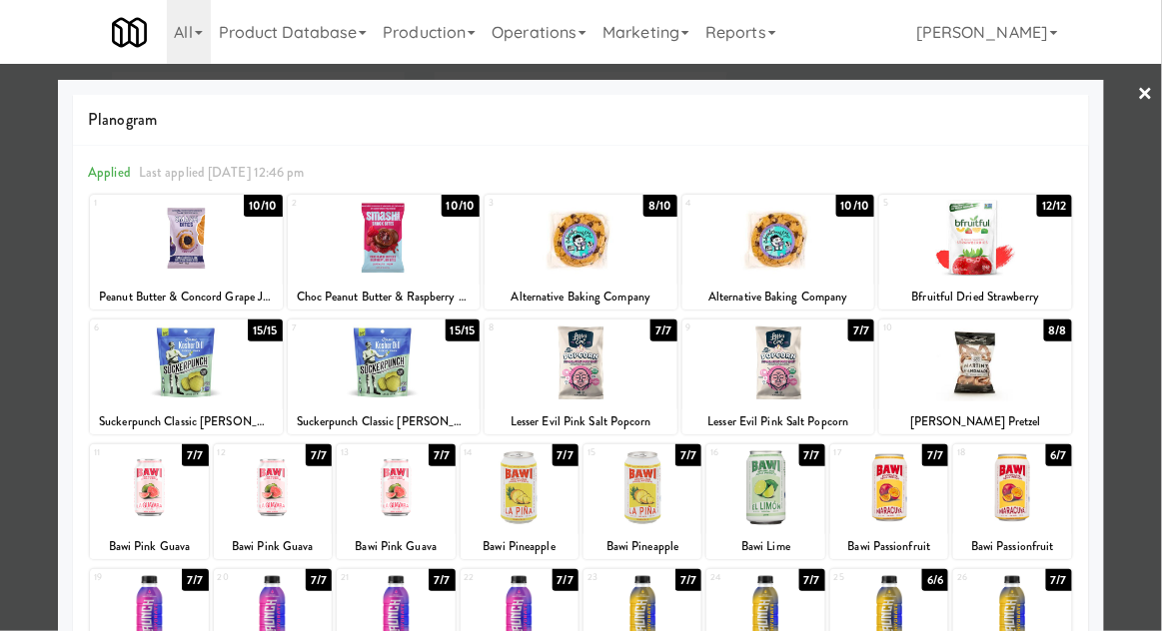
click at [992, 360] on div at bounding box center [975, 363] width 193 height 77
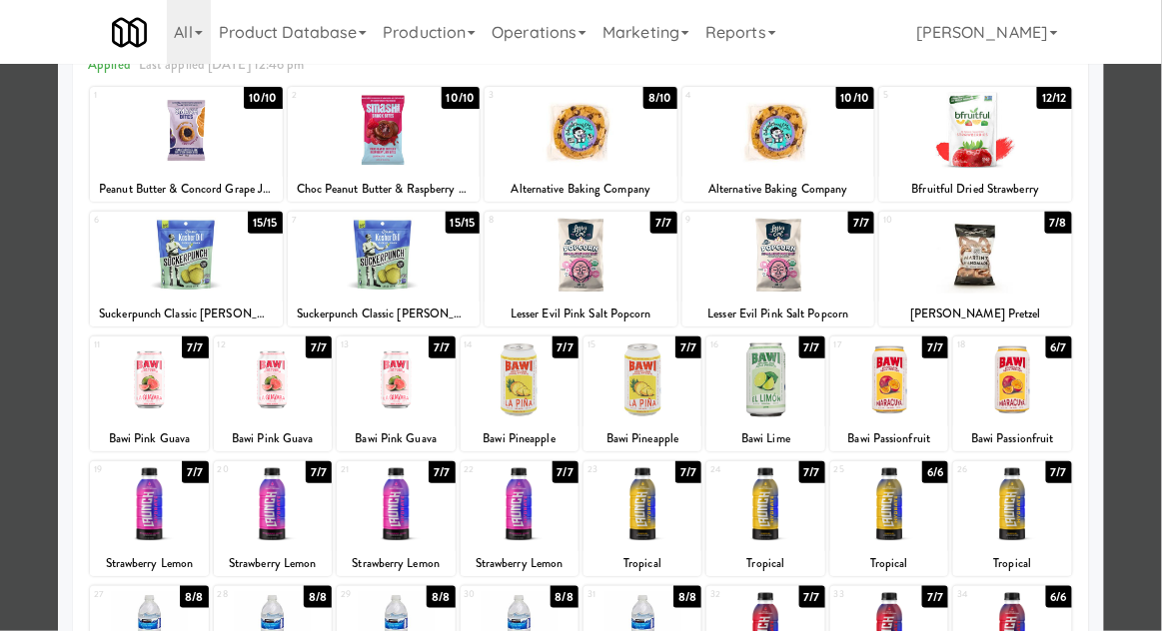
scroll to position [112, 0]
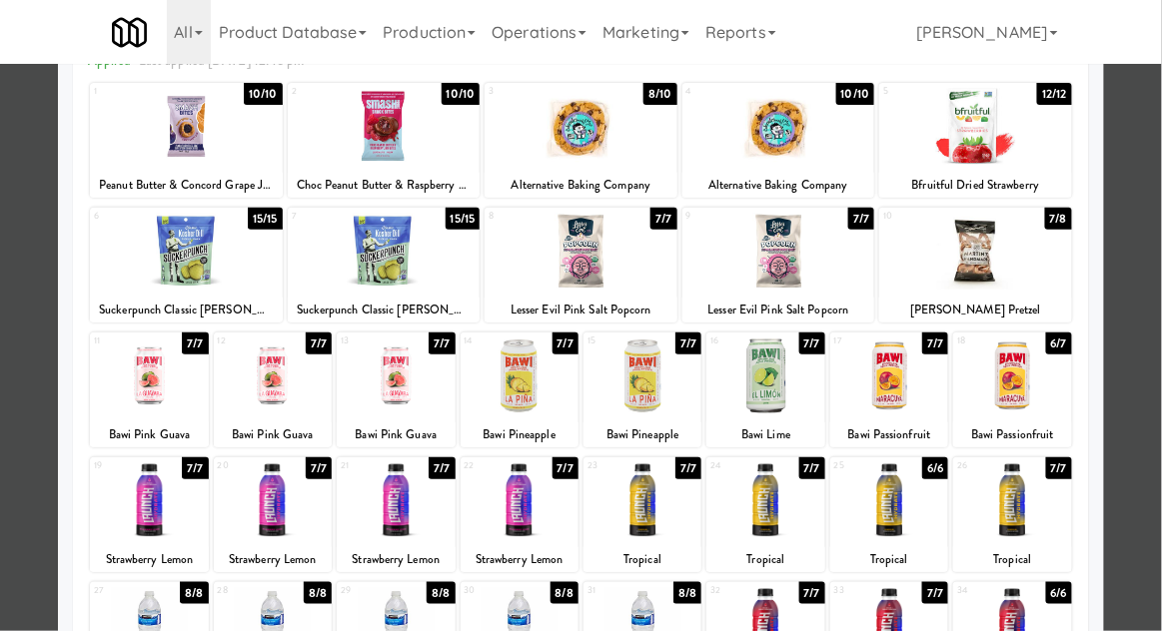
click at [568, 525] on div at bounding box center [520, 501] width 118 height 77
click at [1146, 320] on div at bounding box center [581, 315] width 1162 height 631
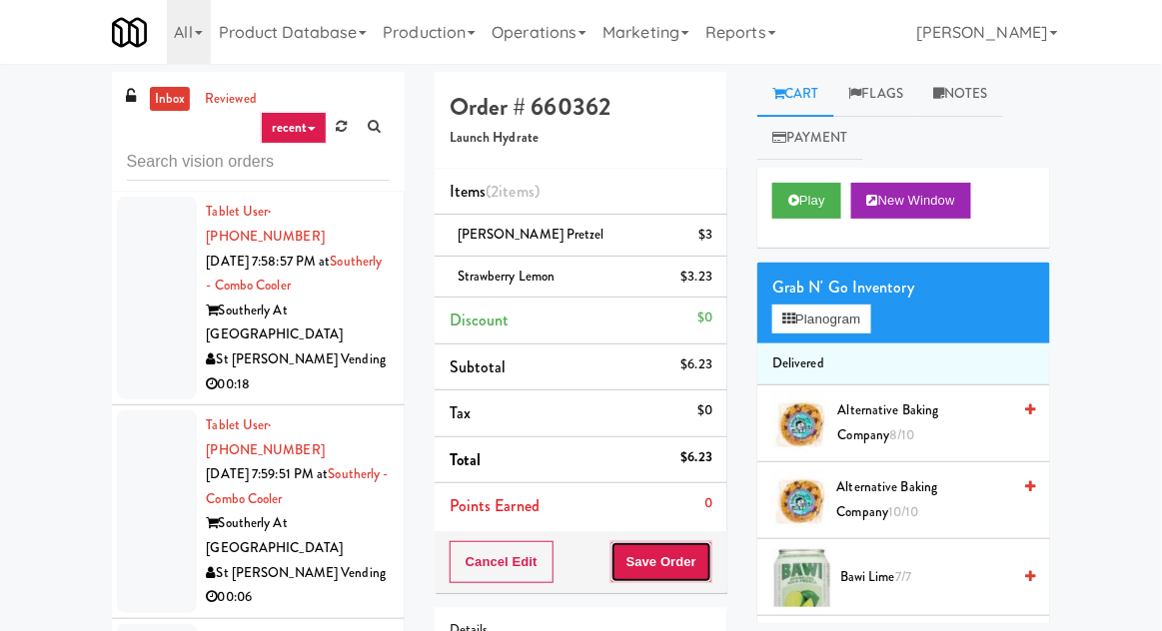
click at [699, 562] on button "Save Order" at bounding box center [661, 562] width 102 height 42
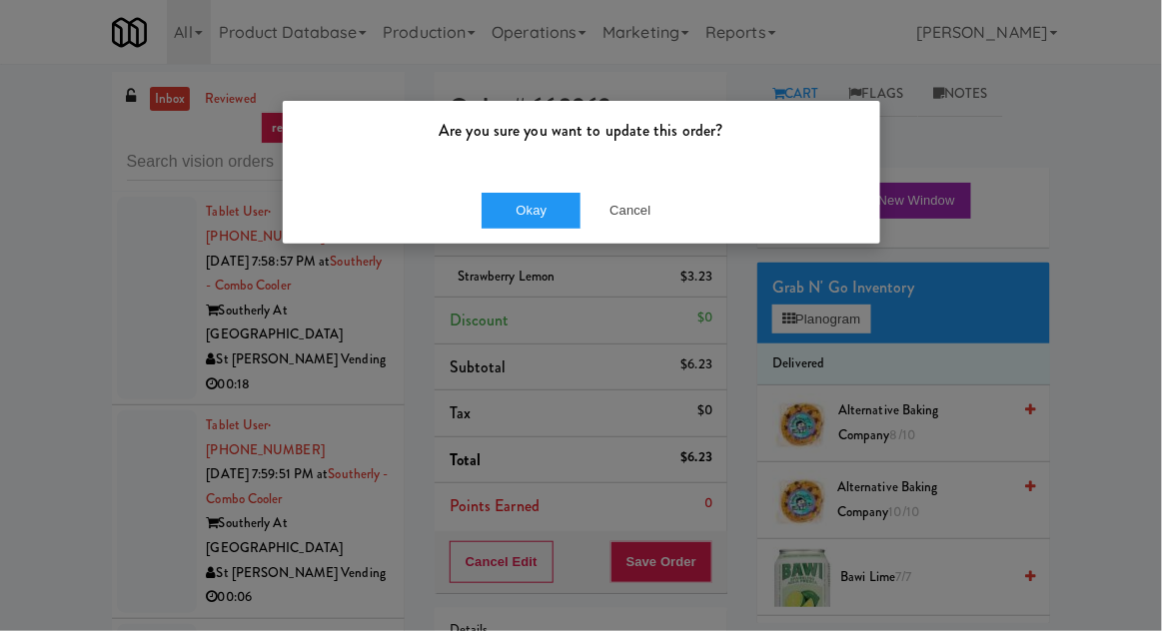
click at [552, 242] on div "Okay Cancel" at bounding box center [581, 210] width 597 height 67
click at [529, 204] on button "Okay" at bounding box center [532, 211] width 100 height 36
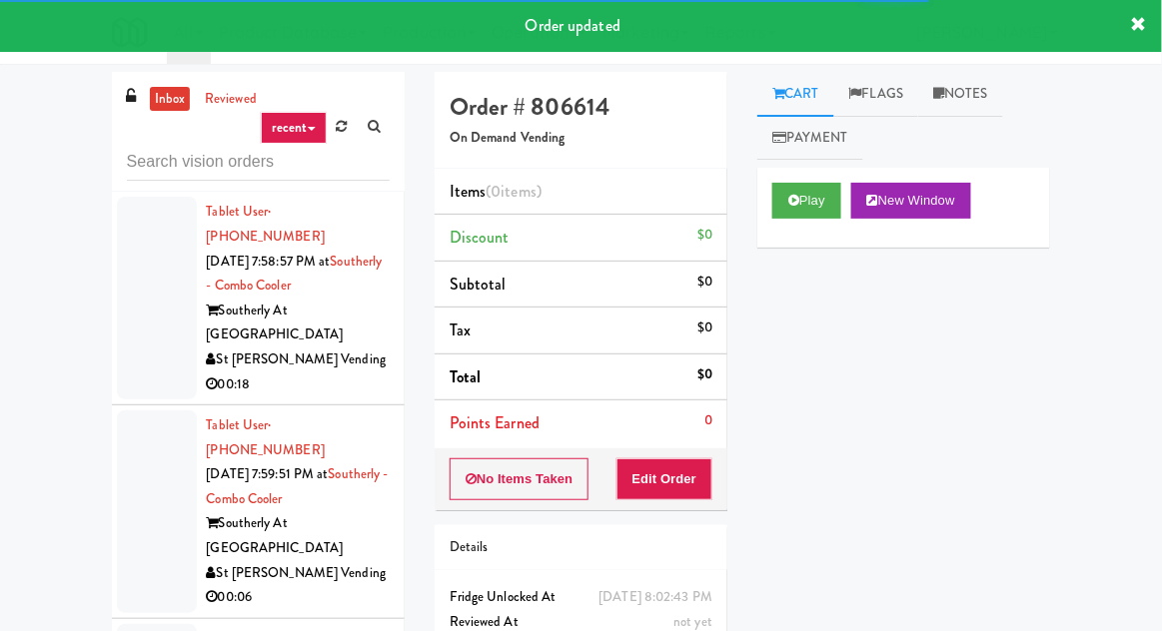
click at [560, 630] on div "Order # 806614 On Demand Vending Items (0 items ) Discount $0 Subtotal $0 Tax $…" at bounding box center [581, 393] width 323 height 642
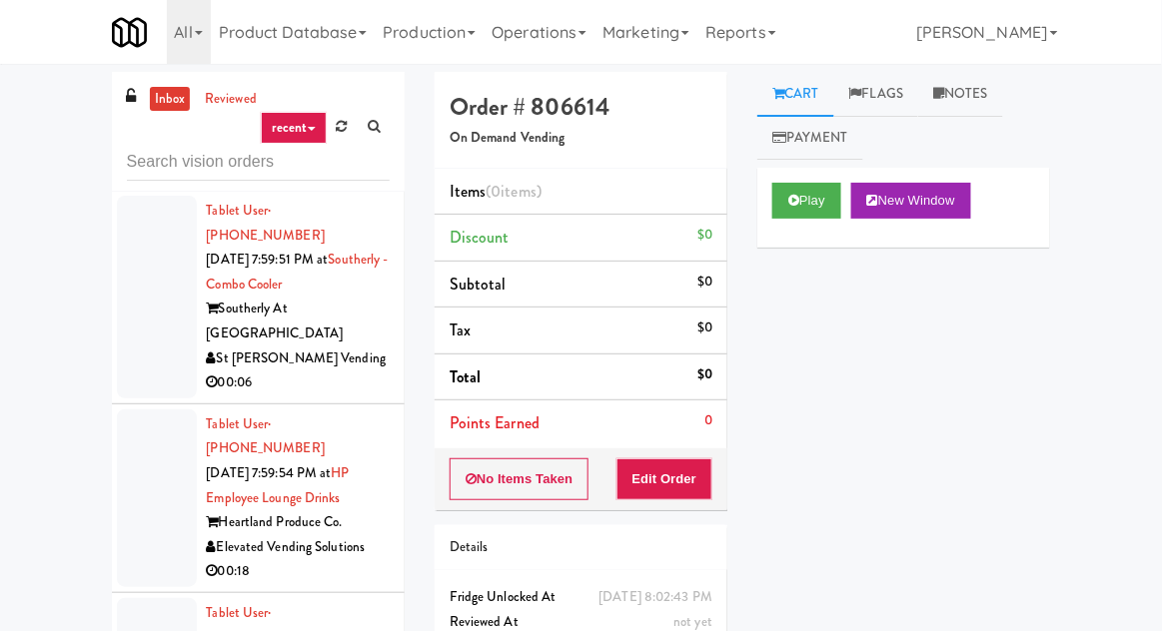
scroll to position [6909, 0]
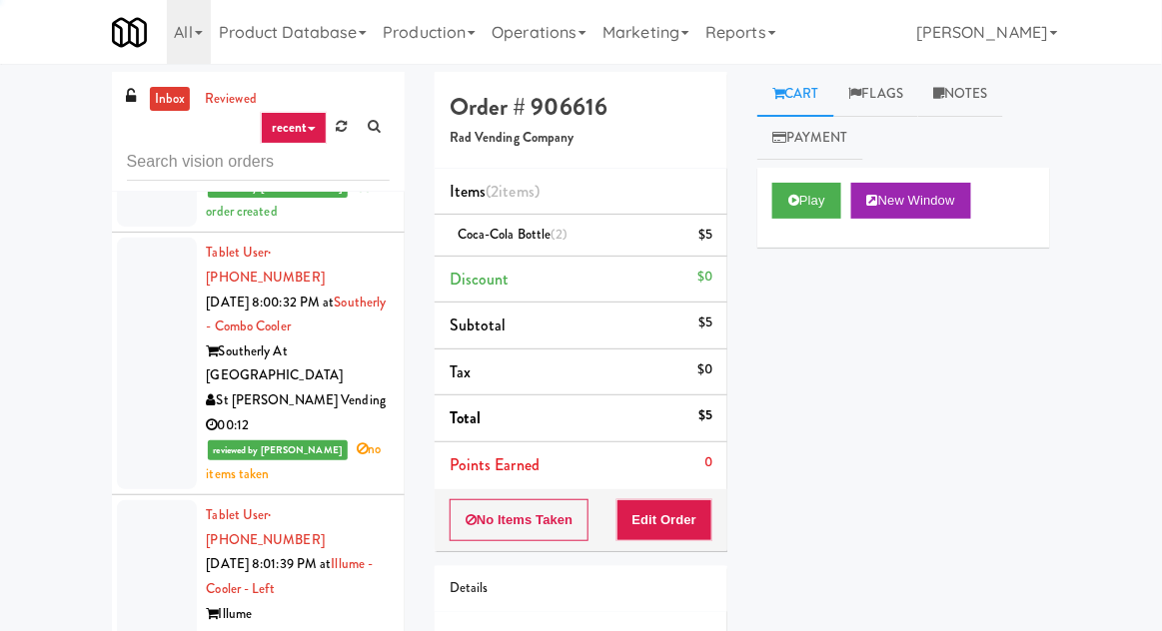
scroll to position [7510, 0]
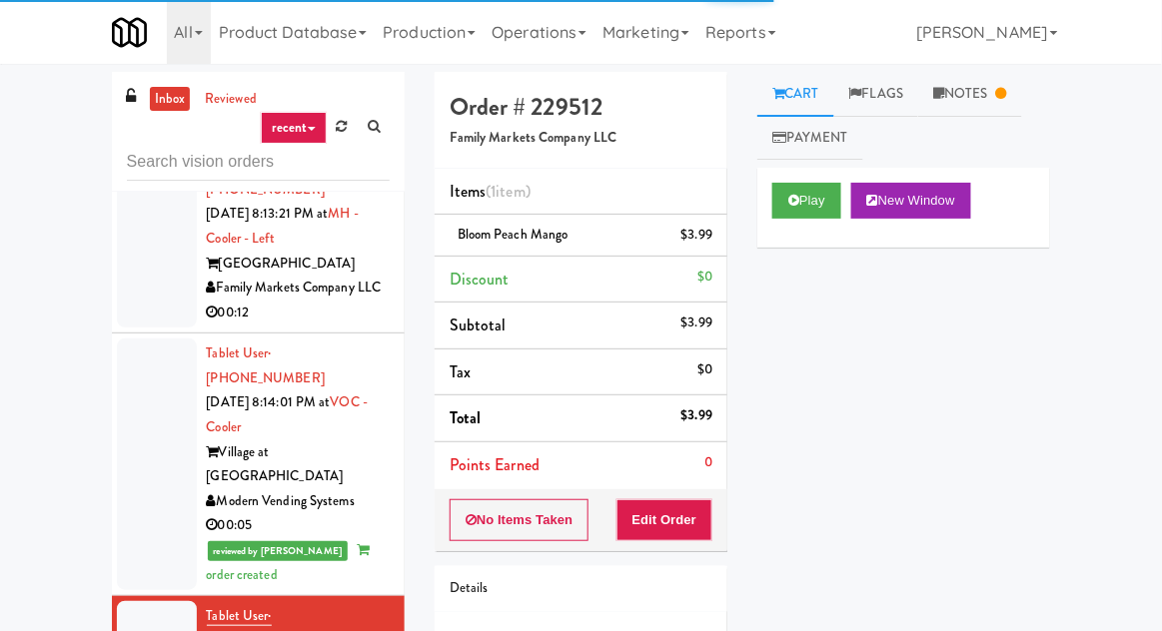
scroll to position [15697, 0]
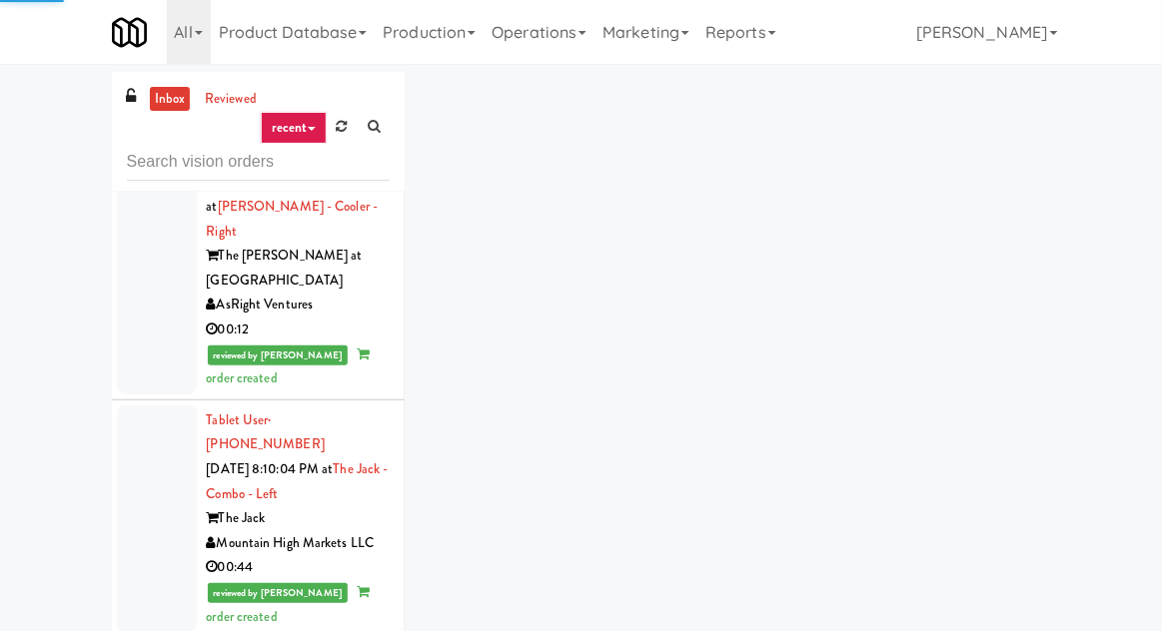
scroll to position [13696, 0]
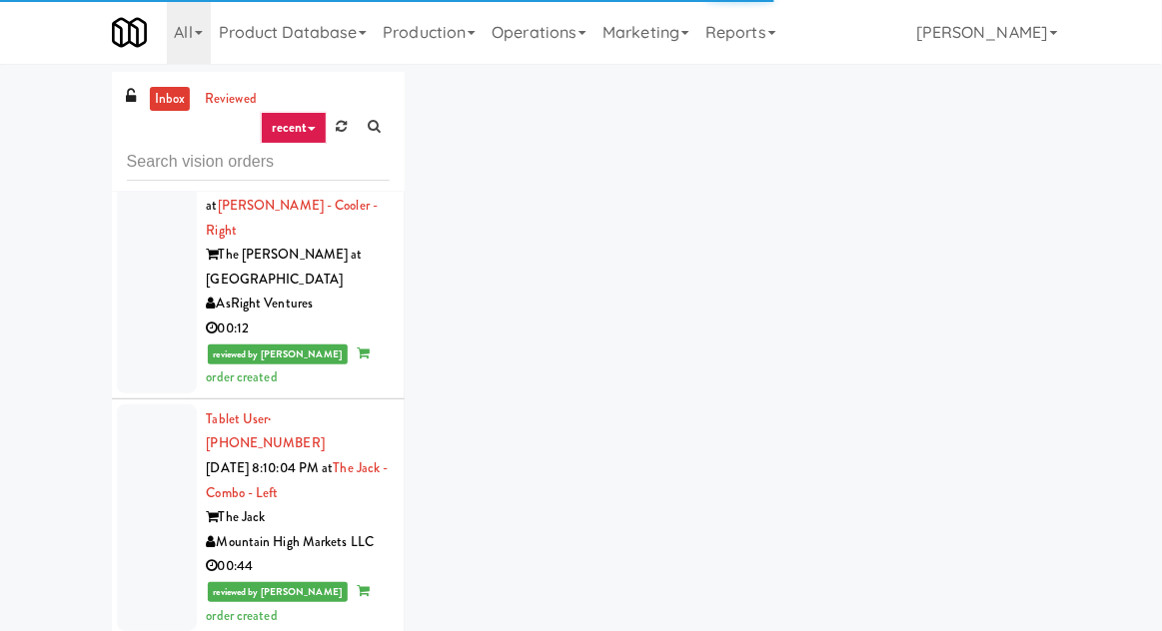
click at [141, 168] on input "text" at bounding box center [258, 162] width 263 height 37
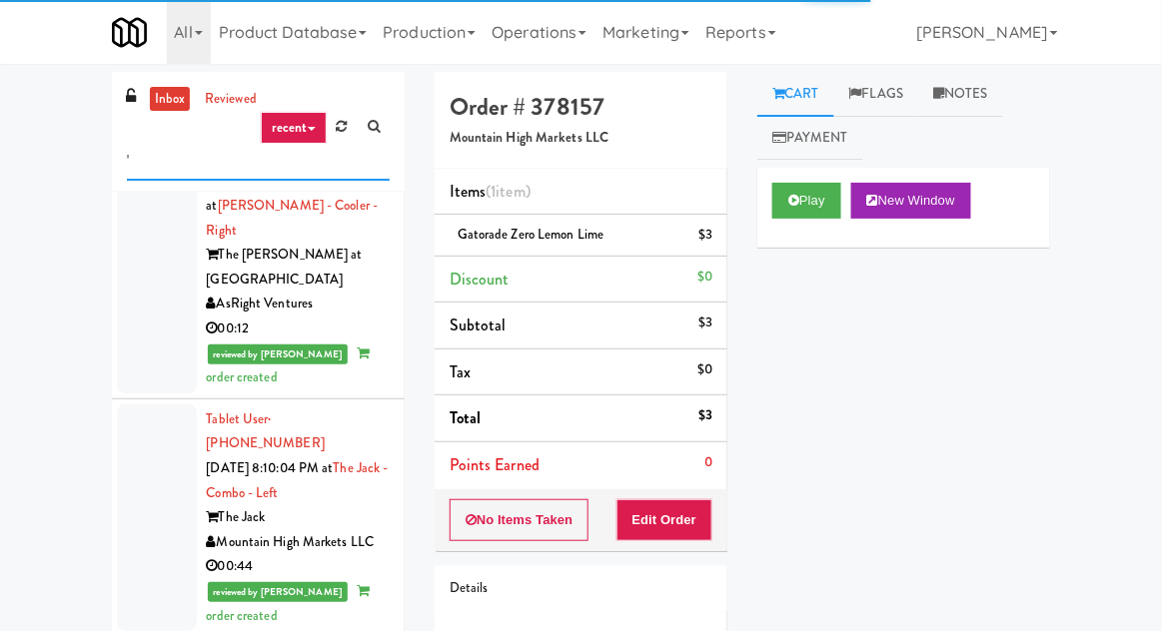
type input "'"
